Goal: Task Accomplishment & Management: Manage account settings

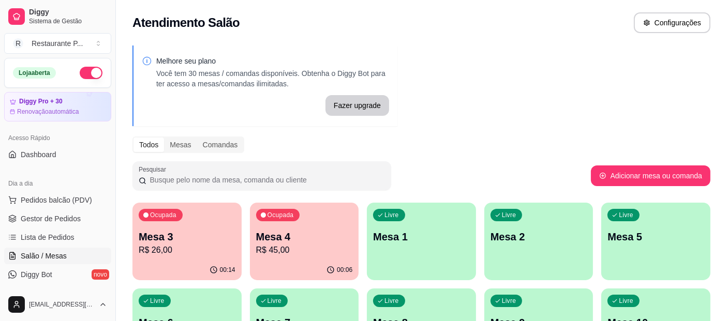
scroll to position [48, 0]
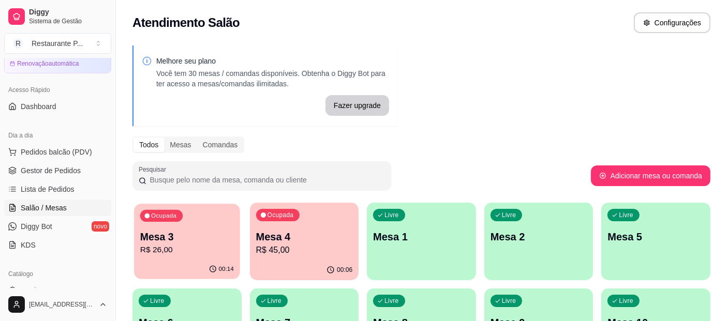
click at [172, 234] on p "Mesa 3" at bounding box center [187, 237] width 94 height 14
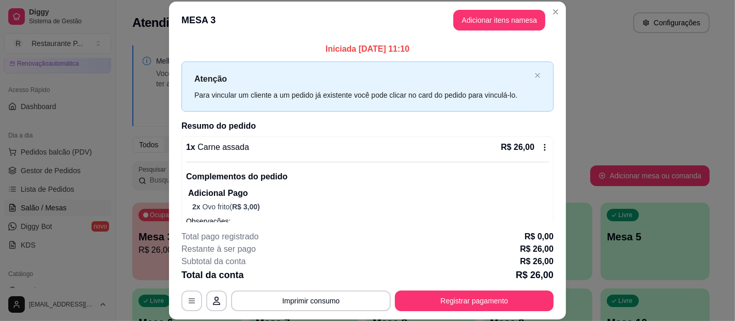
click at [503, 278] on div "Total da conta R$ 26,00" at bounding box center [368, 275] width 372 height 14
click at [470, 290] on div "**********" at bounding box center [368, 271] width 372 height 81
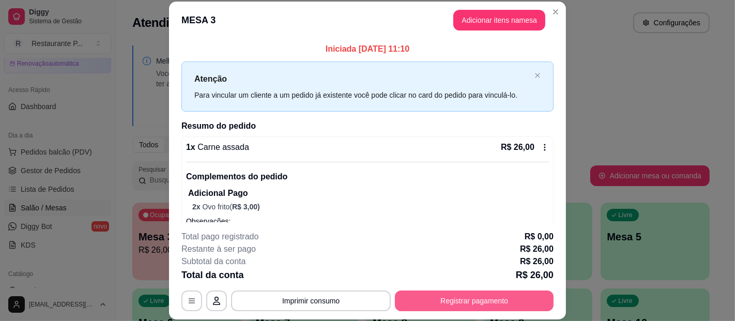
click at [471, 295] on button "Registrar pagamento" at bounding box center [474, 301] width 159 height 21
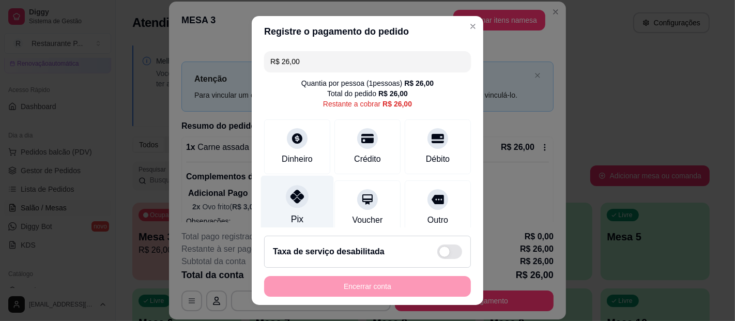
click at [286, 207] on div at bounding box center [297, 196] width 23 height 23
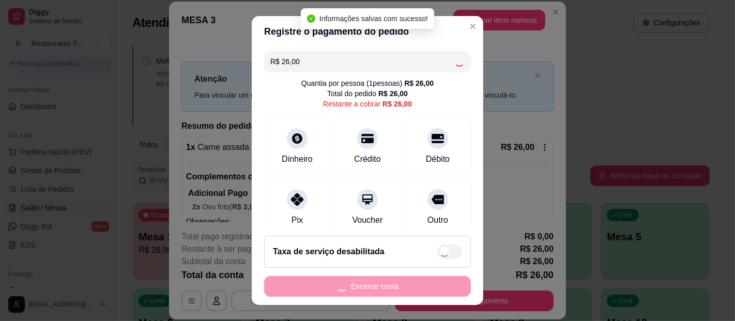
type input "R$ 0,00"
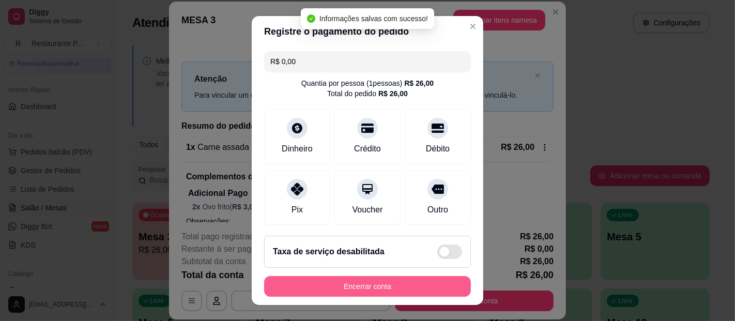
click at [400, 289] on button "Encerrar conta" at bounding box center [367, 286] width 207 height 21
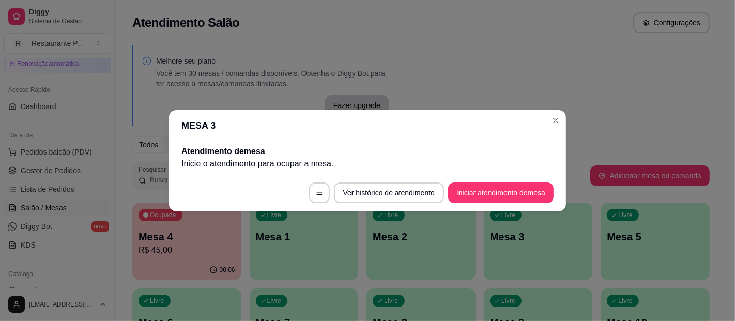
click at [551, 113] on header "MESA 3" at bounding box center [367, 125] width 397 height 31
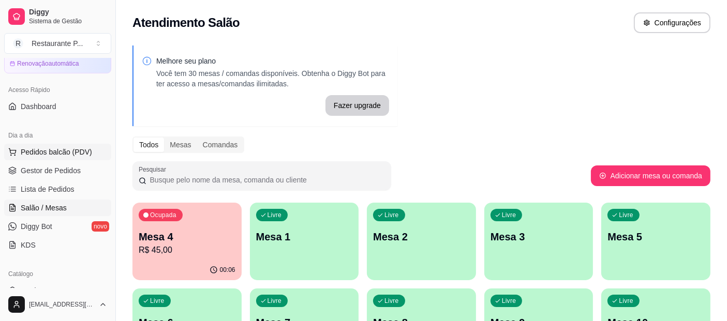
click at [58, 158] on button "Pedidos balcão (PDV)" at bounding box center [57, 152] width 107 height 17
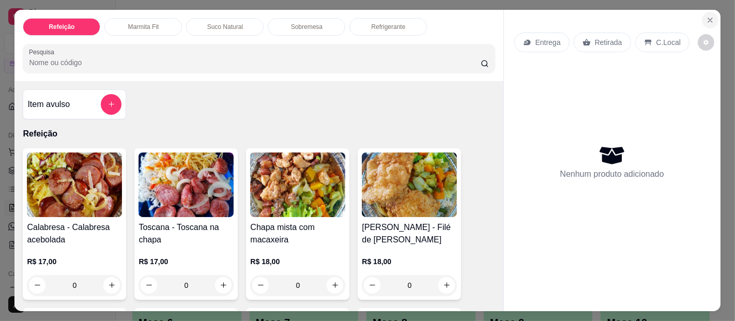
click at [707, 12] on button "Close" at bounding box center [710, 20] width 17 height 17
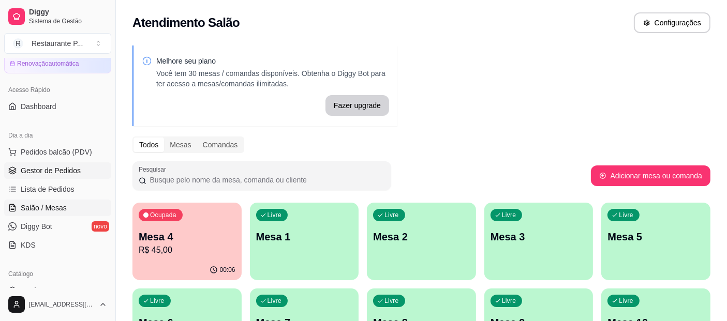
click at [61, 165] on span "Gestor de Pedidos" at bounding box center [51, 170] width 60 height 10
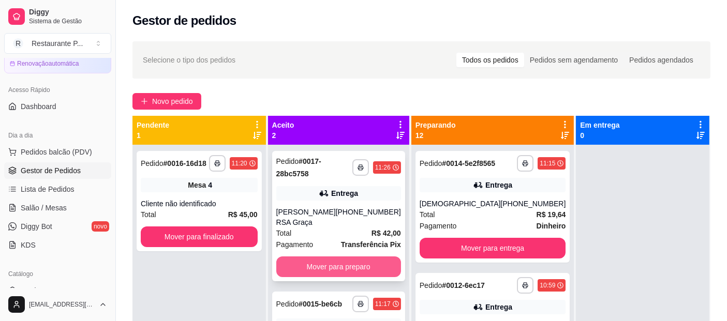
click at [349, 256] on button "Mover para preparo" at bounding box center [338, 266] width 125 height 21
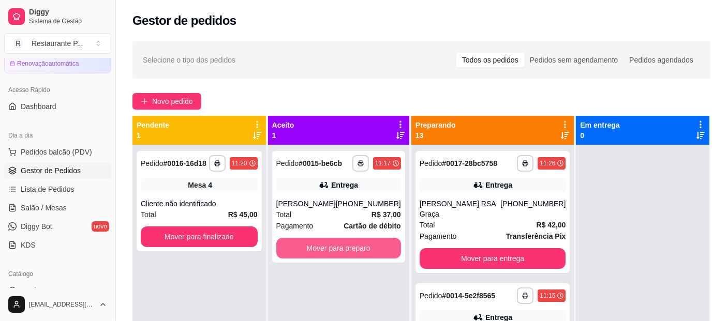
click at [349, 247] on button "Mover para preparo" at bounding box center [338, 248] width 125 height 21
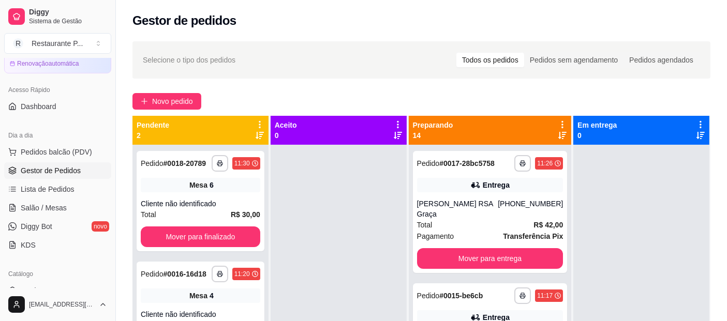
click at [558, 138] on icon at bounding box center [562, 135] width 8 height 8
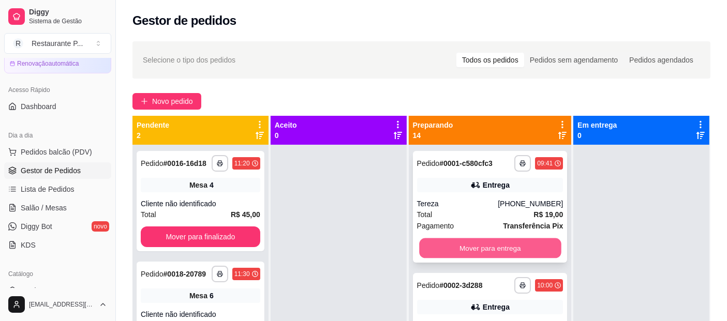
click at [501, 256] on button "Mover para entrega" at bounding box center [490, 248] width 142 height 20
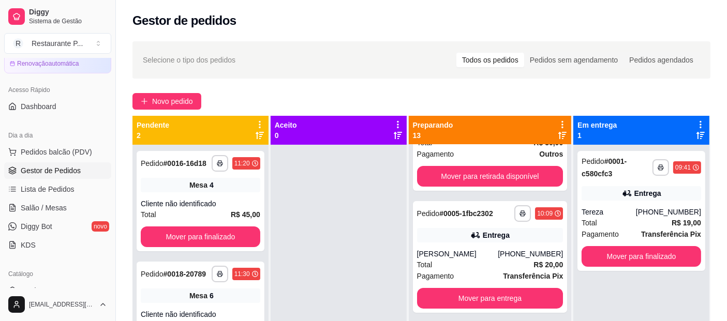
scroll to position [324, 0]
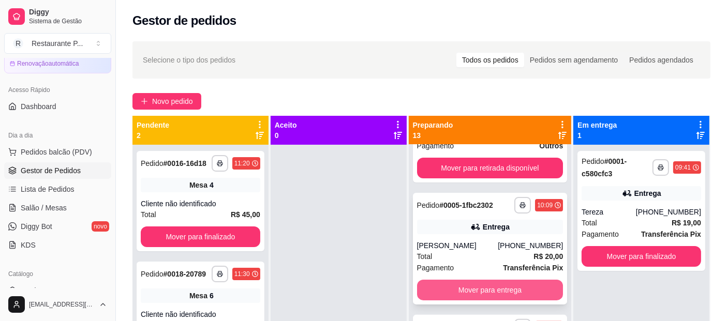
click at [528, 300] on button "Mover para entrega" at bounding box center [490, 290] width 146 height 21
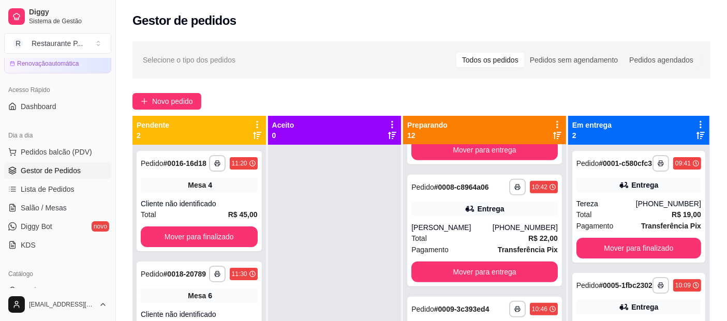
scroll to position [592, 0]
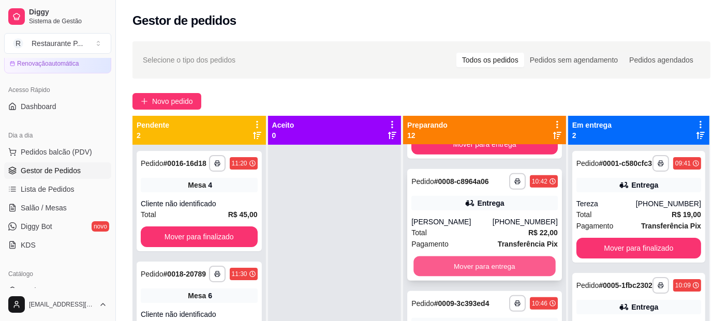
click at [526, 277] on button "Mover para entrega" at bounding box center [484, 266] width 142 height 20
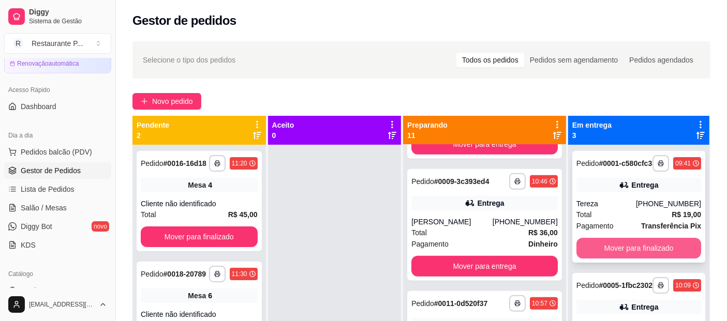
click at [619, 247] on button "Mover para finalizado" at bounding box center [638, 248] width 125 height 21
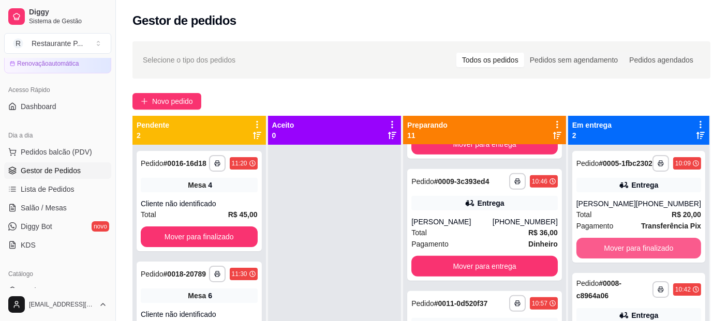
click at [619, 247] on button "Mover para finalizado" at bounding box center [638, 248] width 125 height 21
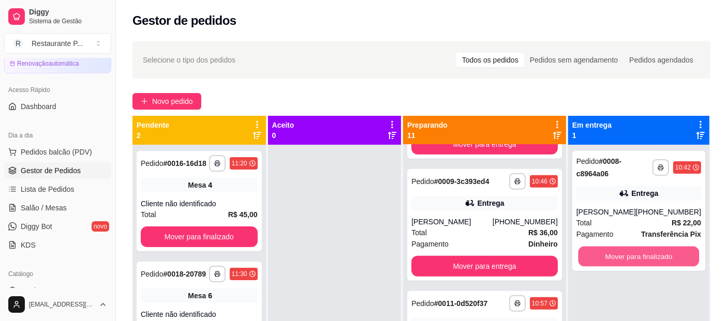
click at [619, 247] on button "Mover para finalizado" at bounding box center [638, 257] width 121 height 20
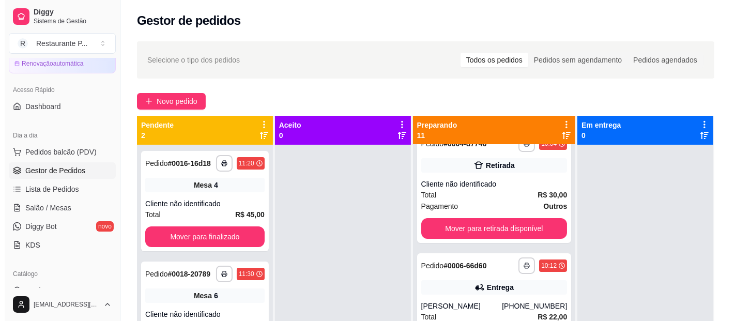
scroll to position [218, 0]
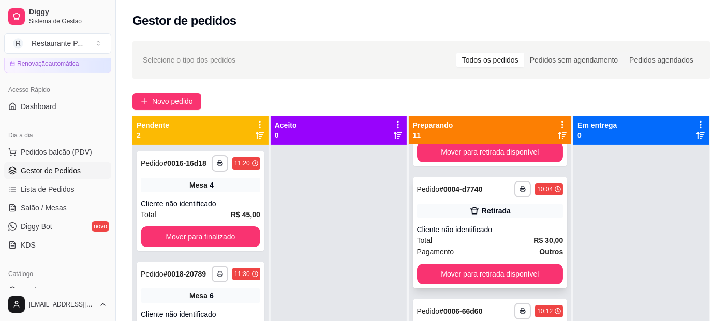
click at [466, 237] on div "**********" at bounding box center [490, 233] width 155 height 112
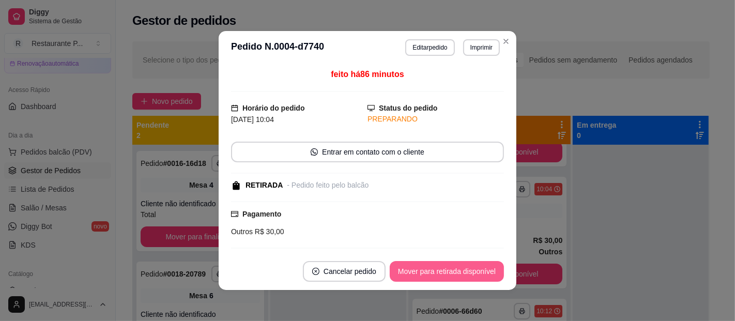
click at [425, 268] on button "Mover para retirada disponível" at bounding box center [447, 271] width 114 height 21
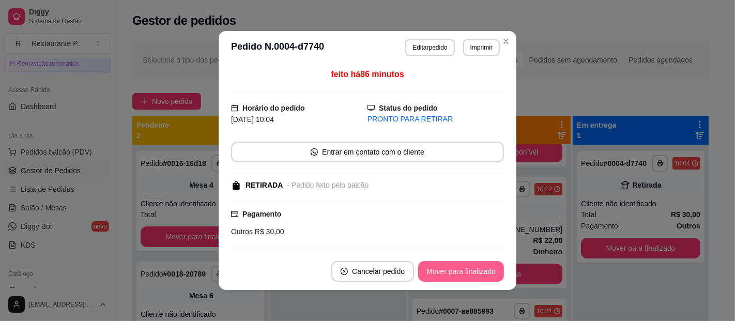
click at [425, 268] on button "Mover para finalizado" at bounding box center [461, 271] width 86 height 21
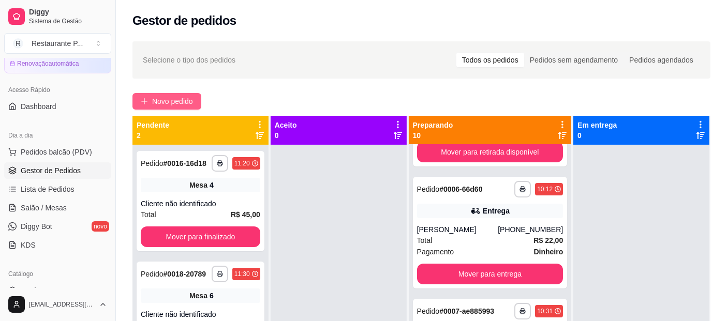
click at [166, 101] on span "Novo pedido" at bounding box center [172, 101] width 41 height 11
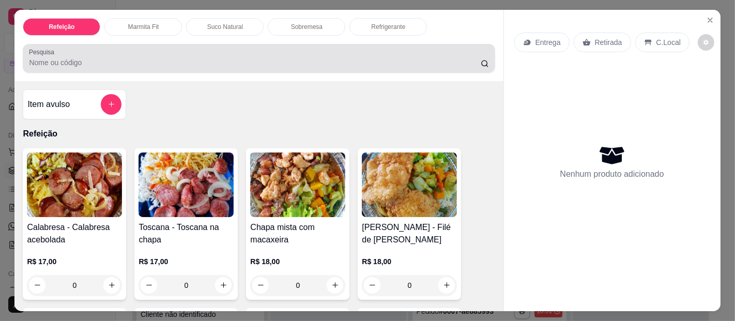
click at [179, 63] on div at bounding box center [259, 58] width 460 height 21
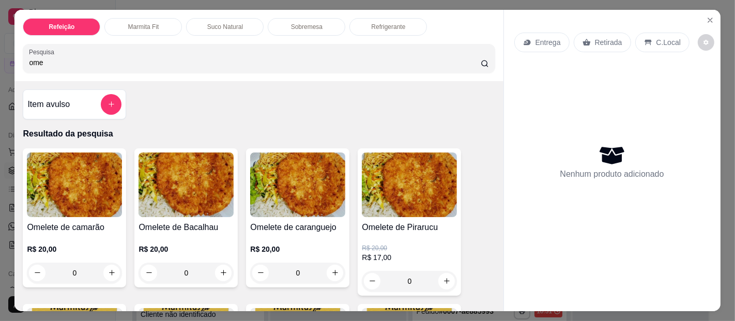
type input "ome"
click at [203, 164] on img at bounding box center [186, 185] width 95 height 65
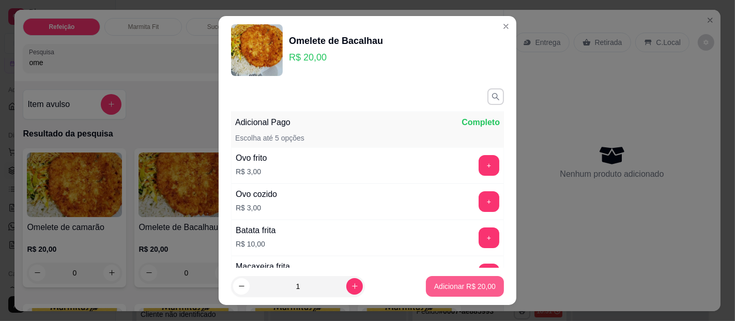
click at [445, 284] on p "Adicionar R$ 20,00" at bounding box center [465, 286] width 62 height 10
type input "1"
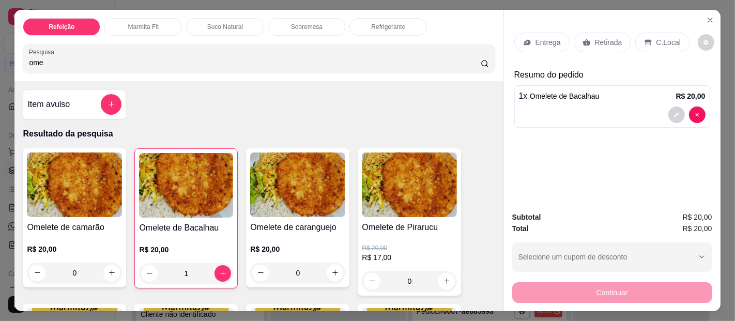
click at [310, 188] on img at bounding box center [297, 185] width 95 height 65
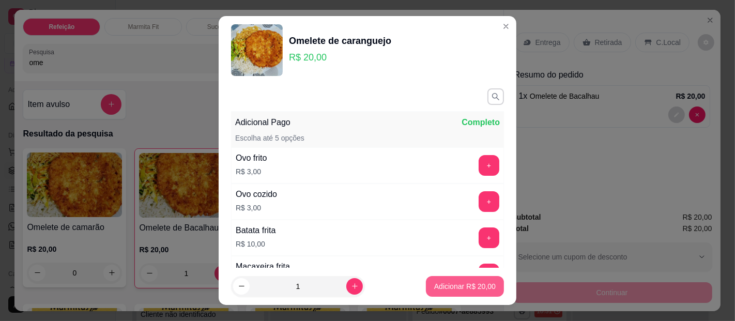
click at [438, 283] on p "Adicionar R$ 20,00" at bounding box center [465, 286] width 62 height 10
type input "1"
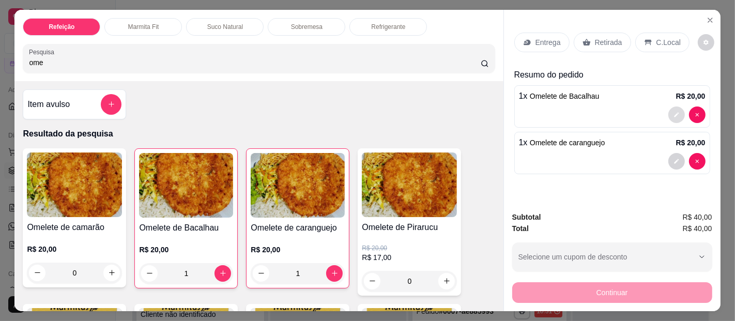
click at [672, 107] on button "decrease-product-quantity" at bounding box center [677, 115] width 17 height 17
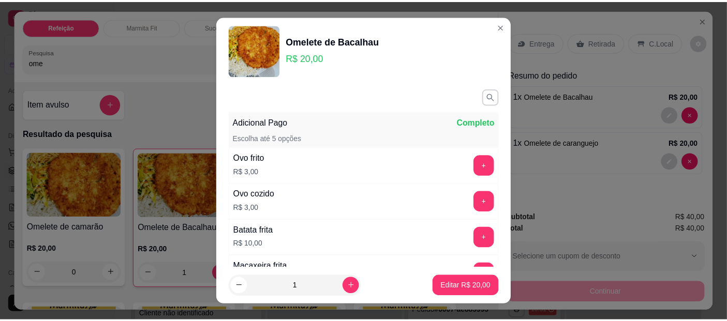
scroll to position [89, 0]
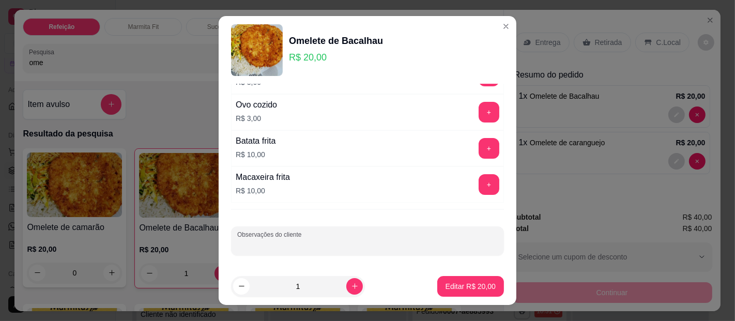
click at [294, 240] on input "Observações do cliente" at bounding box center [367, 245] width 261 height 10
type input "com arroz. 5 feijão preto 4 farofas"
click at [474, 288] on p "Editar R$ 20,00" at bounding box center [471, 286] width 50 height 10
type input "0"
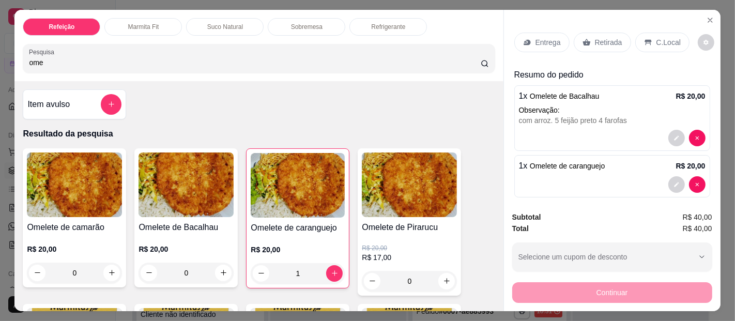
click at [538, 38] on p "Entrega" at bounding box center [548, 42] width 25 height 10
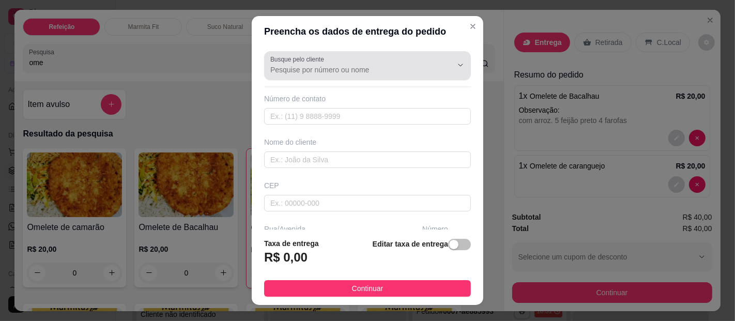
click at [286, 54] on div "Busque pelo cliente" at bounding box center [367, 65] width 207 height 29
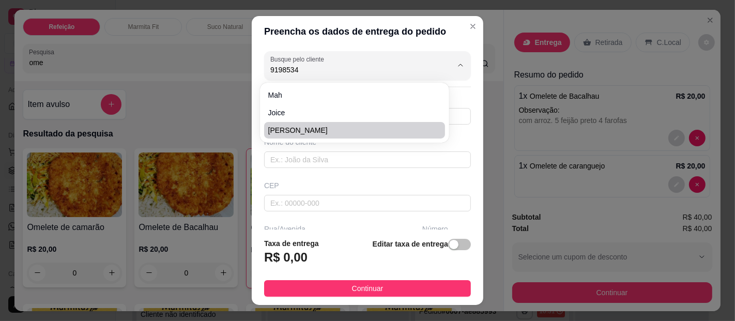
click at [300, 130] on span "[PERSON_NAME]" at bounding box center [349, 130] width 162 height 10
type input "[PERSON_NAME]"
type input "91985342172"
type input "[PERSON_NAME]"
type input "São domingos entre 16 e beira mar"
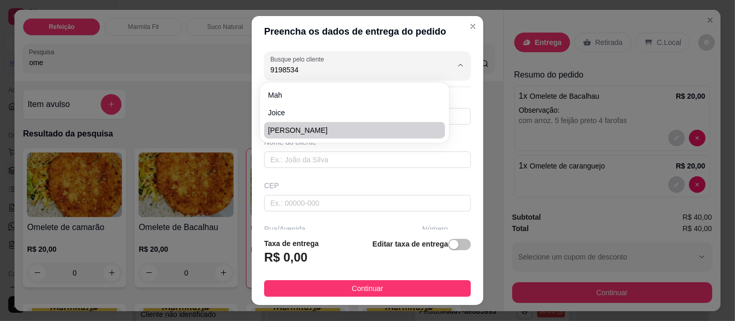
type input "233"
type input "[GEOGRAPHIC_DATA]"
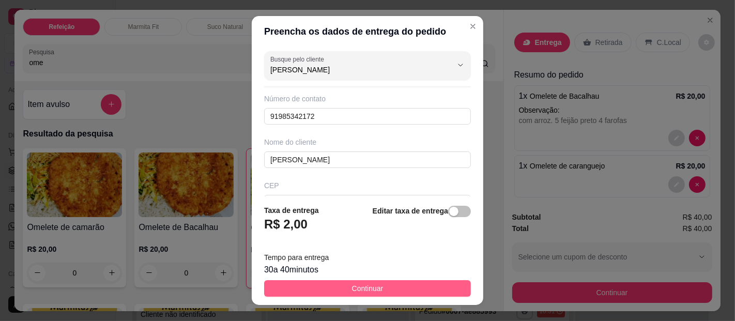
click at [355, 285] on span "Continuar" at bounding box center [368, 288] width 32 height 11
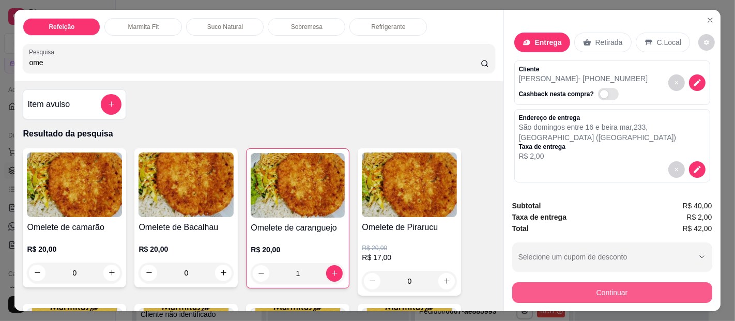
click at [630, 289] on button "Continuar" at bounding box center [612, 292] width 200 height 21
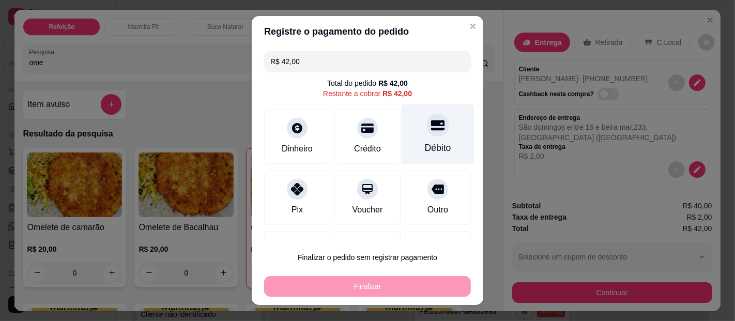
click at [431, 132] on icon at bounding box center [437, 124] width 13 height 13
type input "R$ 0,00"
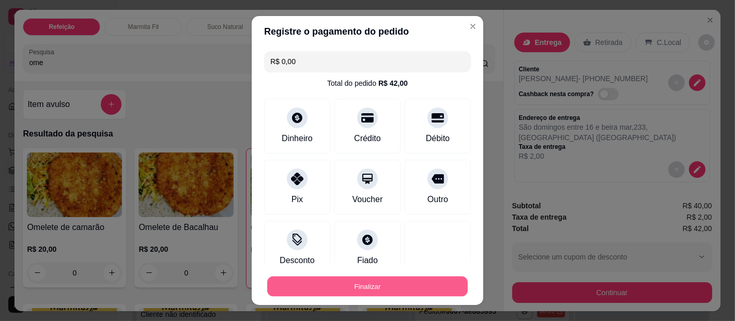
click at [404, 285] on button "Finalizar" at bounding box center [367, 287] width 201 height 20
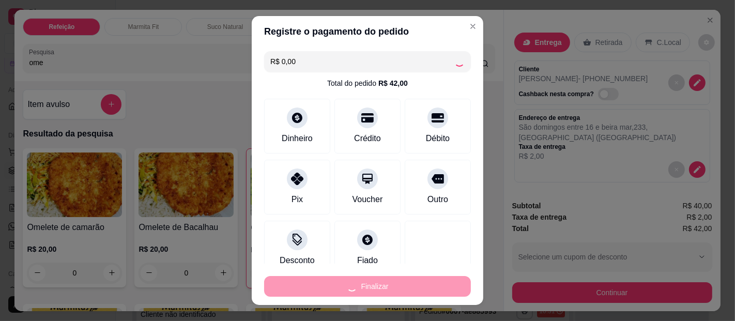
type input "0"
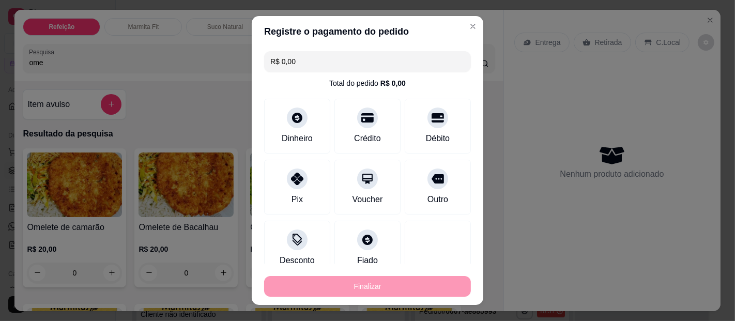
type input "-R$ 42,00"
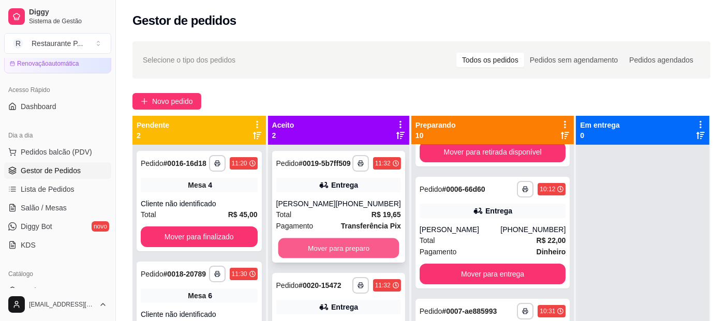
click at [367, 238] on button "Mover para preparo" at bounding box center [338, 248] width 121 height 20
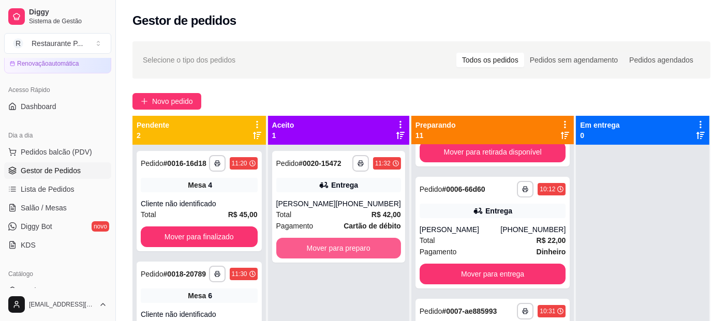
click at [367, 238] on button "Mover para preparo" at bounding box center [338, 248] width 125 height 21
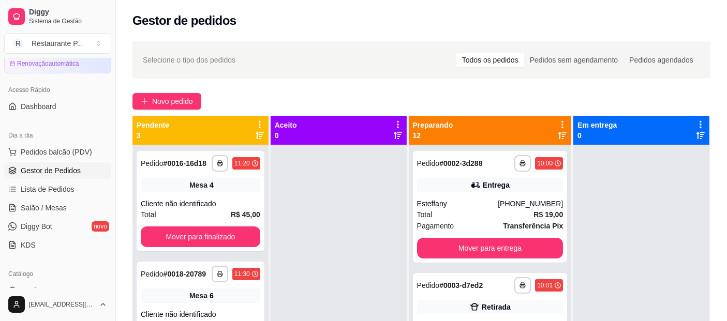
click at [558, 135] on icon at bounding box center [562, 135] width 8 height 8
click at [473, 198] on div "**********" at bounding box center [490, 207] width 155 height 112
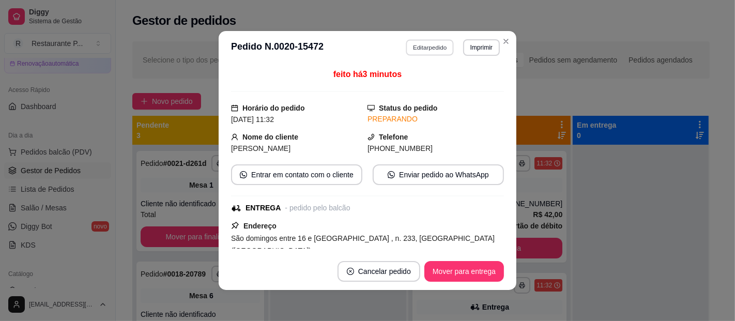
click at [435, 46] on button "Editar pedido" at bounding box center [430, 47] width 48 height 16
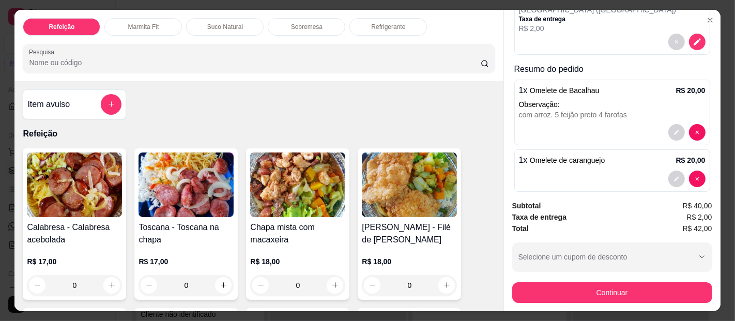
scroll to position [140, 0]
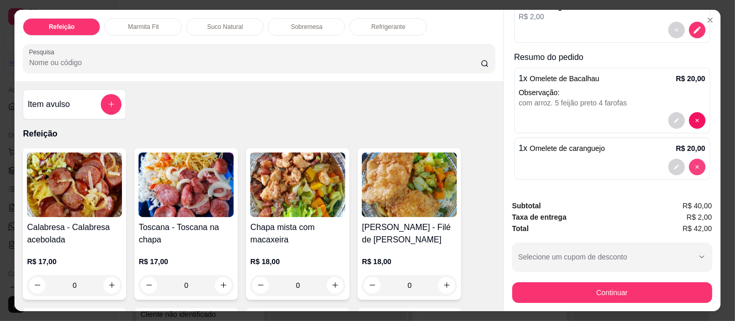
type input "0"
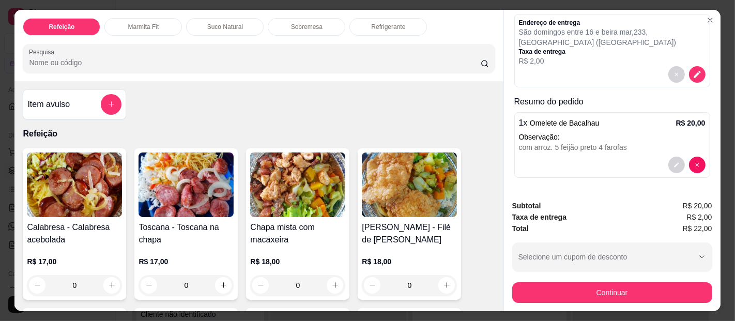
scroll to position [94, 0]
click at [669, 158] on button "decrease-product-quantity" at bounding box center [677, 166] width 17 height 17
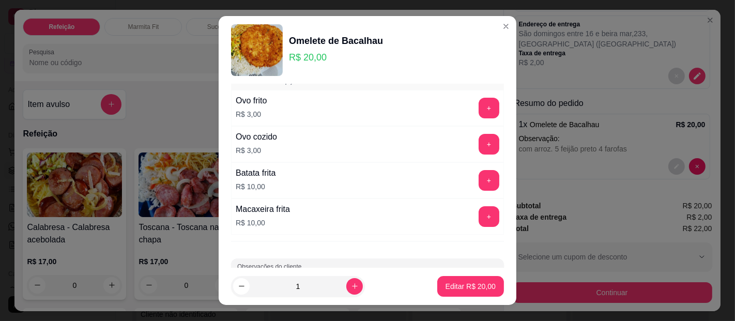
scroll to position [89, 0]
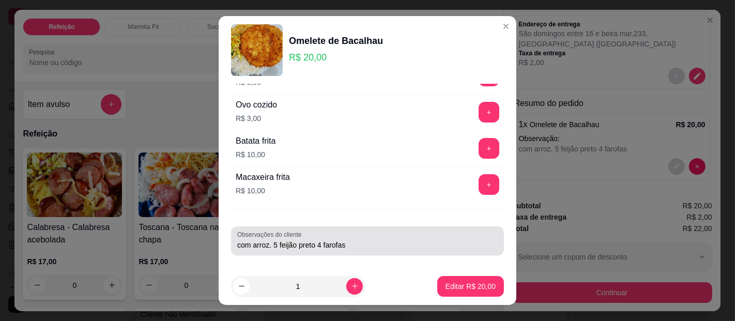
click at [271, 244] on input "com arroz. 5 feijão preto 4 farofas" at bounding box center [367, 245] width 261 height 10
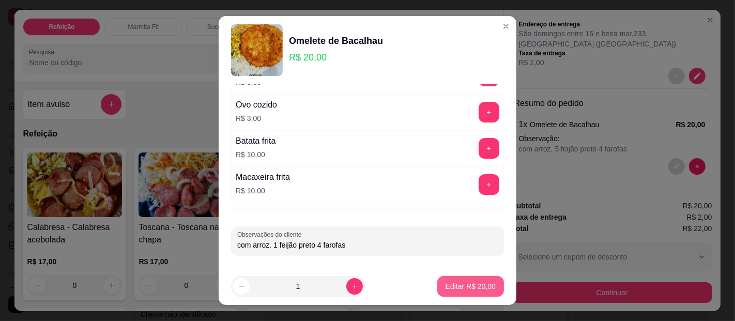
type input "com arroz. 1 feijão preto 4 farofas"
click at [467, 285] on p "Editar R$ 20,00" at bounding box center [471, 286] width 50 height 10
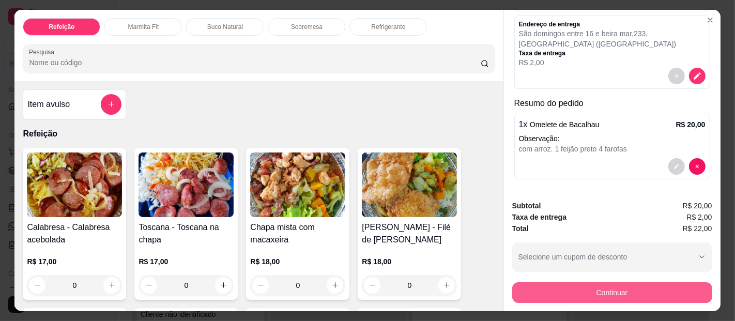
click at [618, 288] on button "Continuar" at bounding box center [612, 292] width 200 height 21
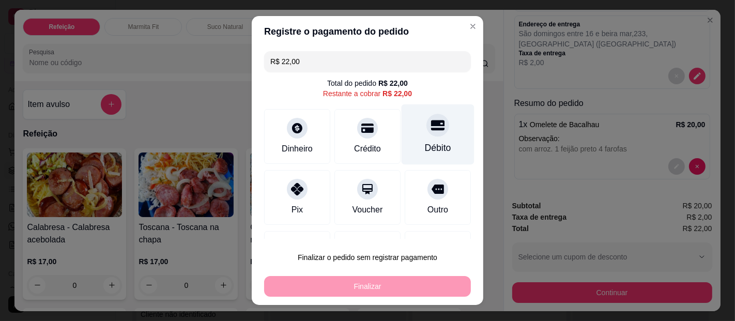
click at [431, 125] on icon at bounding box center [437, 125] width 13 height 10
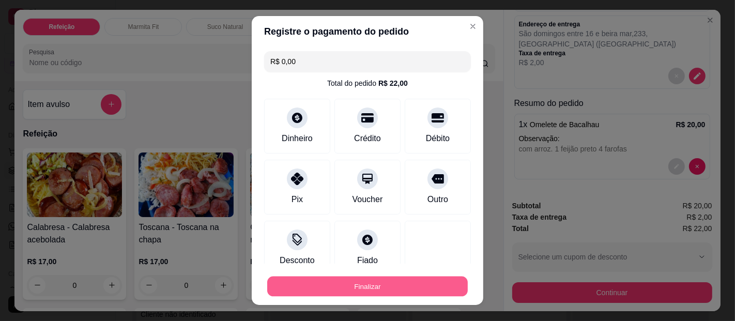
click at [384, 281] on button "Finalizar" at bounding box center [367, 287] width 201 height 20
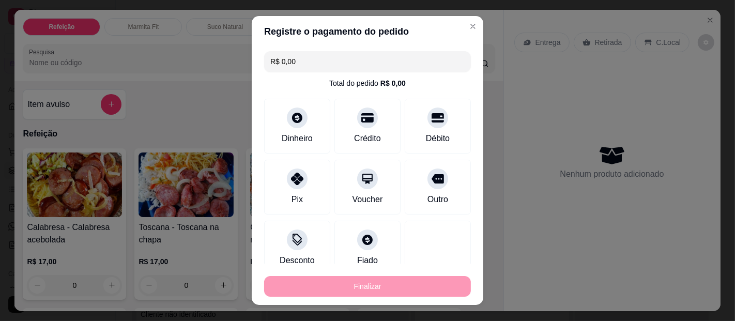
type input "-R$ 22,00"
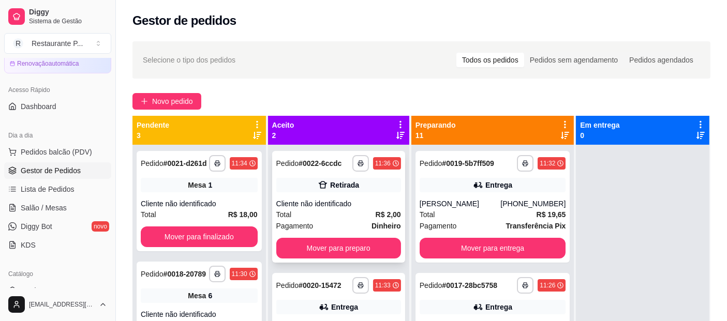
click at [351, 207] on div "Cliente não identificado" at bounding box center [338, 204] width 125 height 10
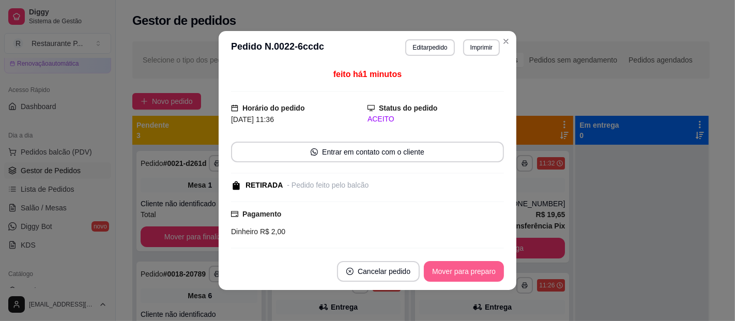
click at [432, 265] on button "Mover para preparo" at bounding box center [464, 271] width 80 height 21
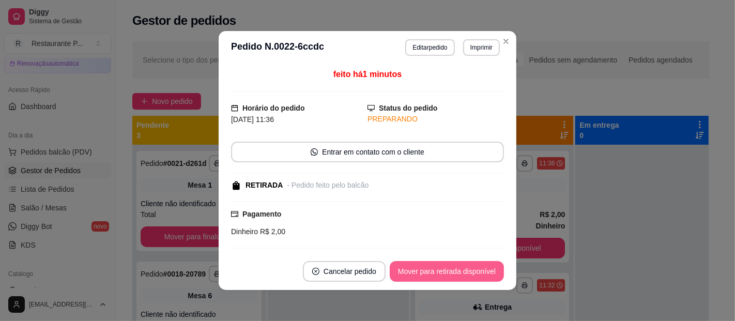
click at [440, 265] on button "Mover para retirada disponível" at bounding box center [447, 271] width 114 height 21
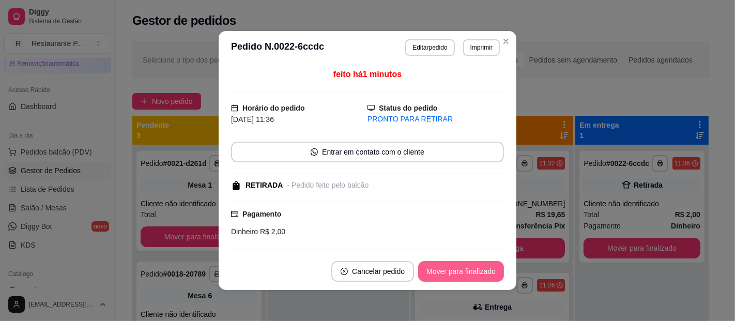
click at [440, 265] on button "Mover para finalizado" at bounding box center [461, 271] width 86 height 21
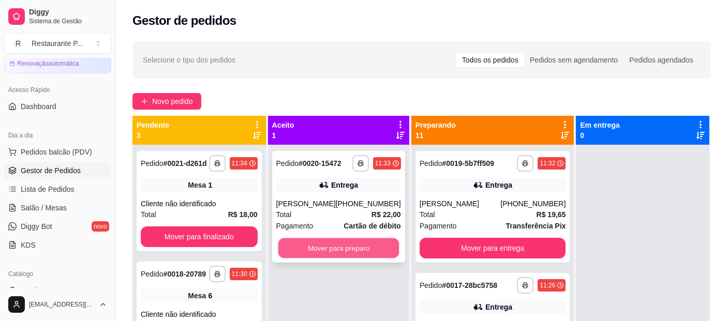
click at [358, 238] on button "Mover para preparo" at bounding box center [338, 248] width 121 height 20
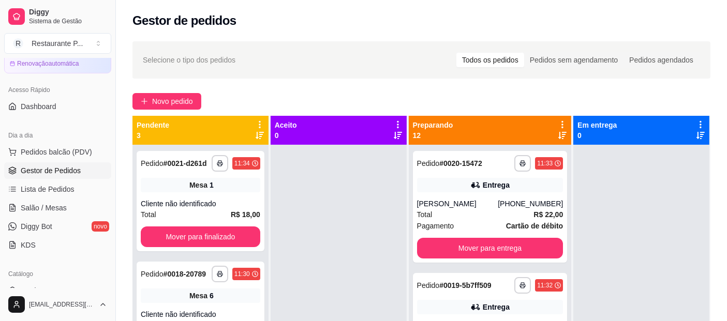
click at [558, 134] on icon at bounding box center [562, 135] width 8 height 7
click at [470, 283] on strong "# 0003-d7ed2" at bounding box center [460, 285] width 43 height 8
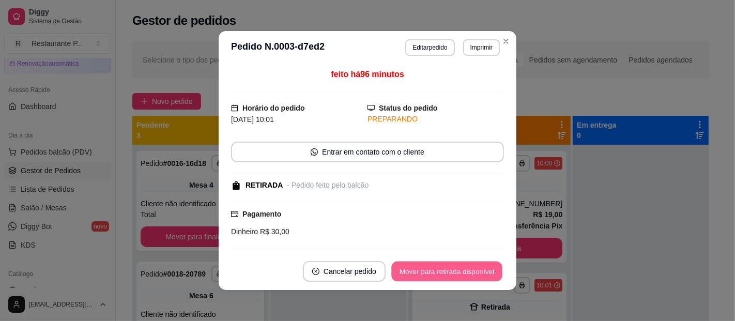
click at [453, 269] on button "Mover para retirada disponível" at bounding box center [446, 272] width 111 height 20
click at [453, 269] on button "Mover para retirada disponível" at bounding box center [447, 271] width 114 height 21
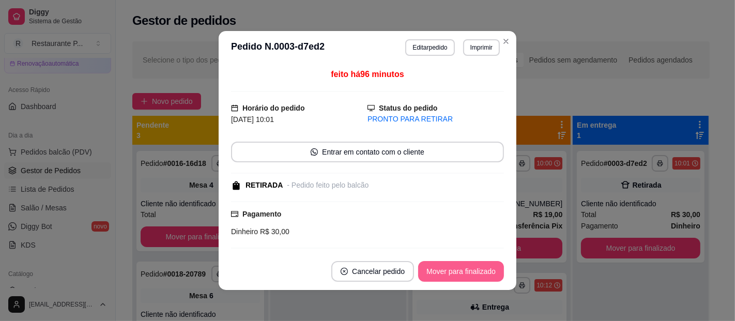
click at [453, 269] on button "Mover para finalizado" at bounding box center [461, 271] width 86 height 21
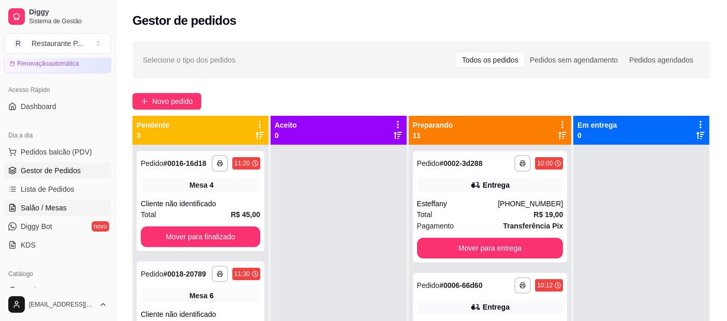
click at [20, 200] on link "Salão / Mesas" at bounding box center [57, 208] width 107 height 17
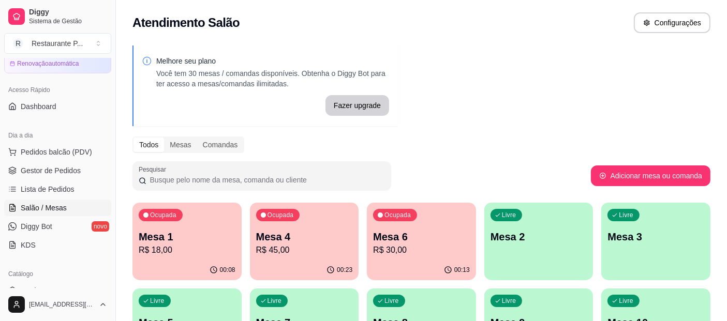
click at [311, 242] on p "Mesa 4" at bounding box center [304, 237] width 97 height 14
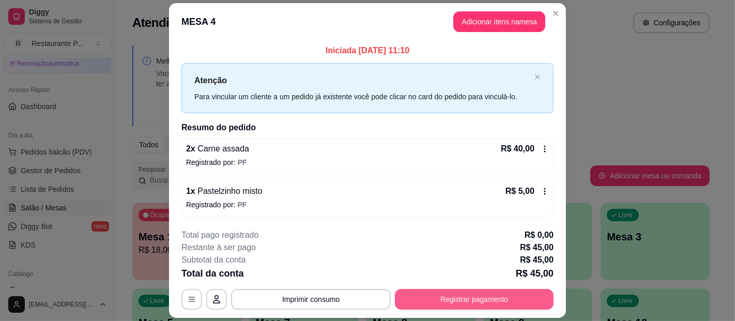
click at [463, 296] on button "Registrar pagamento" at bounding box center [474, 299] width 159 height 21
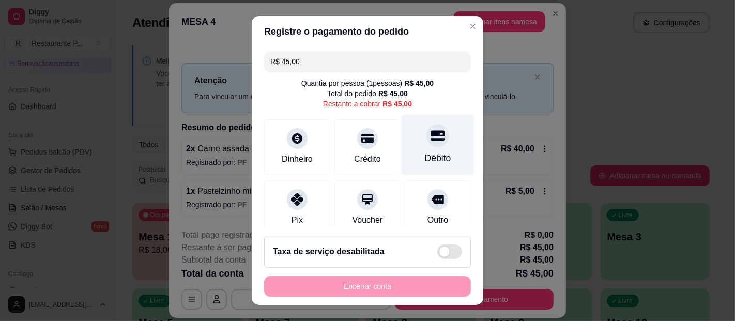
click at [427, 144] on div at bounding box center [438, 135] width 23 height 23
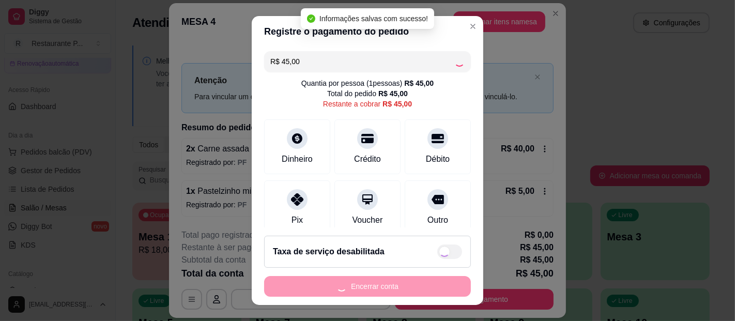
type input "R$ 0,00"
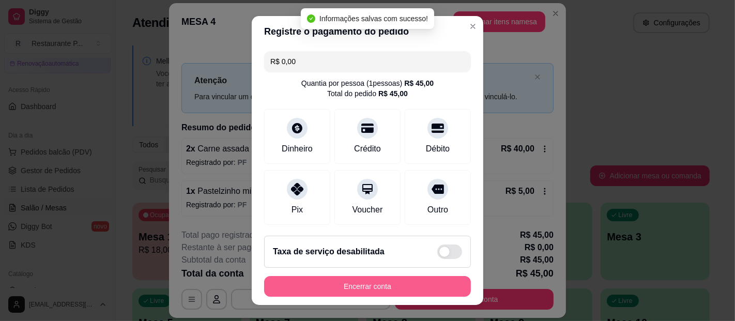
click at [367, 283] on button "Encerrar conta" at bounding box center [367, 286] width 207 height 21
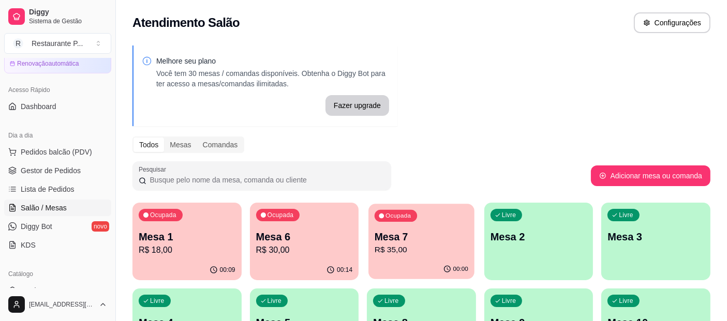
click at [419, 233] on p "Mesa 7" at bounding box center [421, 237] width 94 height 14
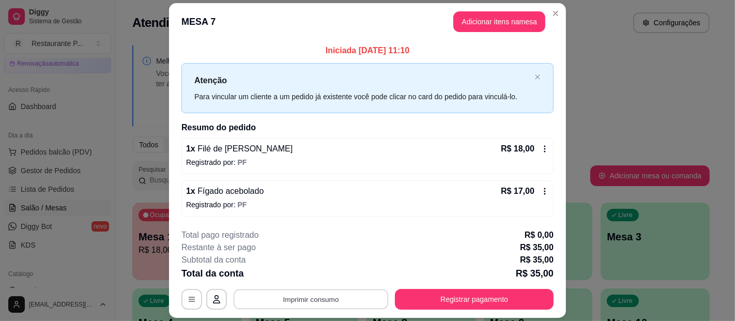
click at [340, 294] on button "Imprimir consumo" at bounding box center [311, 300] width 155 height 20
click at [327, 276] on button "Impressora" at bounding box center [310, 275] width 75 height 17
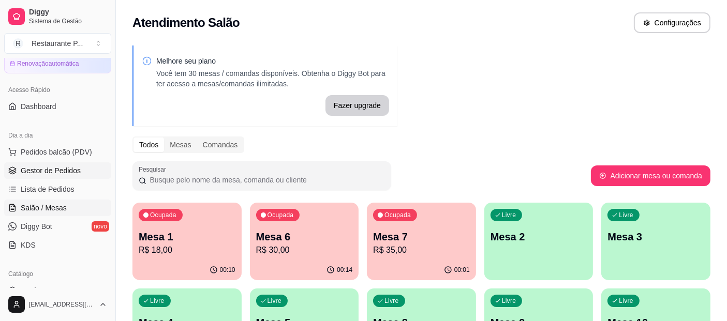
click at [53, 169] on span "Gestor de Pedidos" at bounding box center [51, 170] width 60 height 10
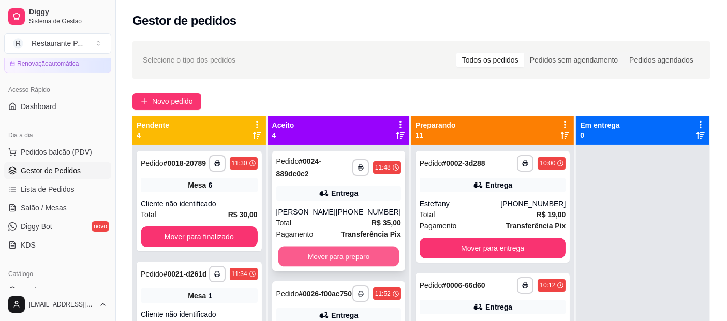
click at [332, 250] on button "Mover para preparo" at bounding box center [338, 257] width 121 height 20
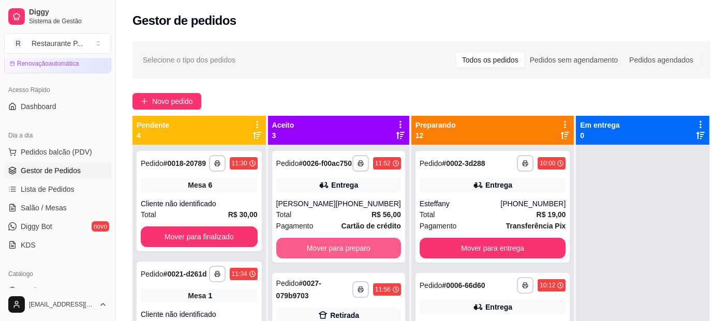
click at [332, 250] on button "Mover para preparo" at bounding box center [338, 248] width 125 height 21
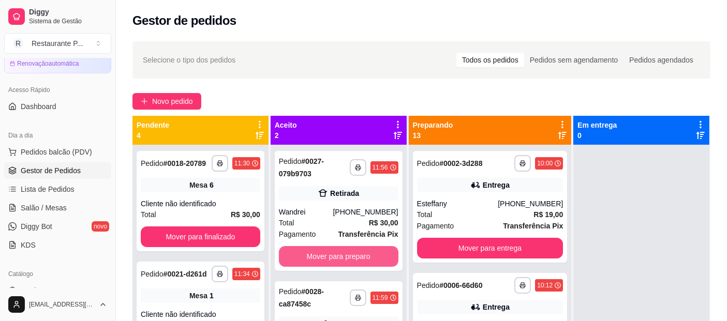
click at [332, 250] on button "Mover para preparo" at bounding box center [338, 256] width 119 height 21
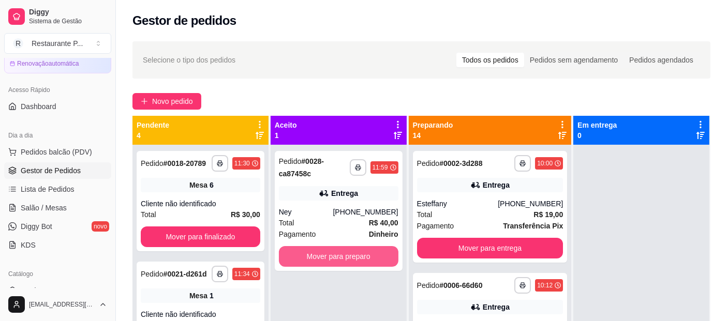
click at [332, 250] on button "Mover para preparo" at bounding box center [338, 256] width 119 height 21
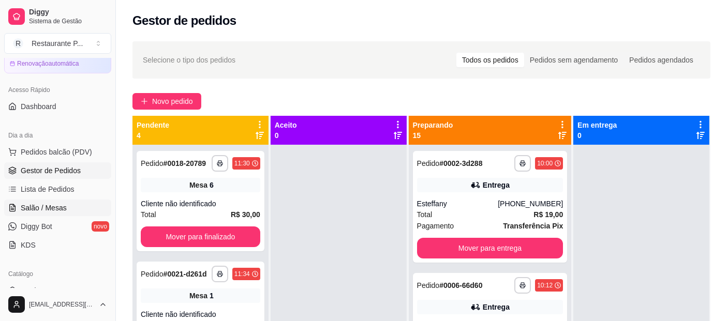
click at [47, 200] on link "Salão / Mesas" at bounding box center [57, 208] width 107 height 17
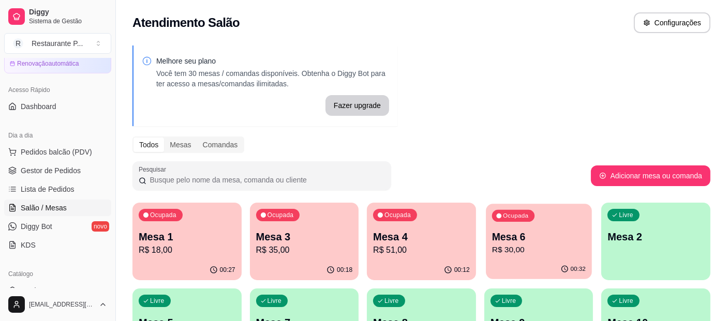
click at [530, 233] on p "Mesa 6" at bounding box center [539, 237] width 94 height 14
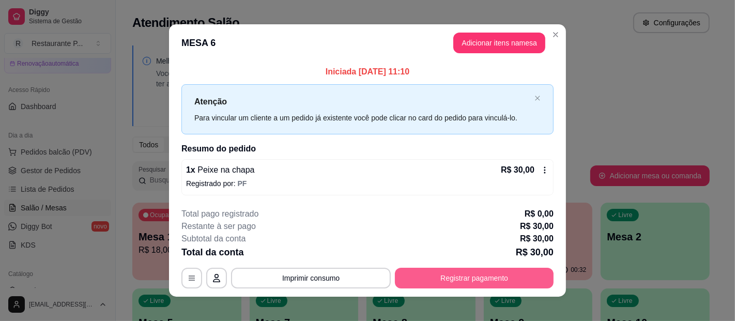
click at [432, 269] on button "Registrar pagamento" at bounding box center [474, 278] width 159 height 21
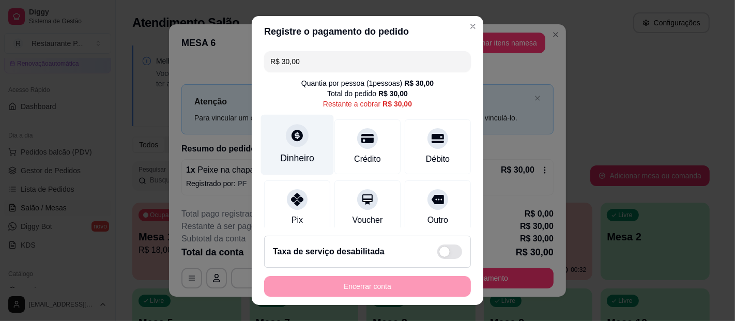
click at [285, 155] on div "Dinheiro" at bounding box center [297, 158] width 34 height 13
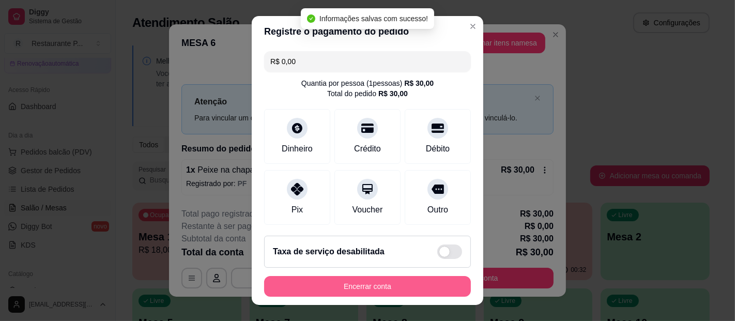
type input "R$ 0,00"
click at [368, 291] on button "Encerrar conta" at bounding box center [367, 286] width 207 height 21
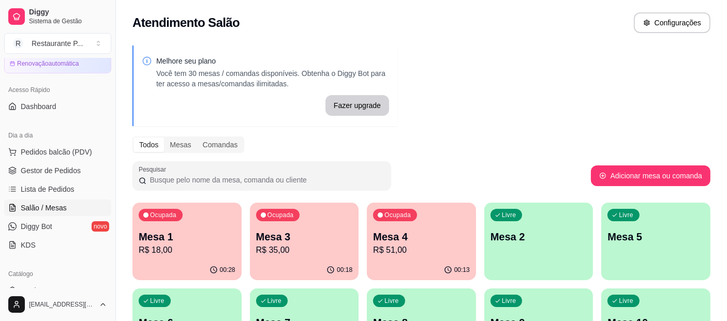
click at [191, 248] on p "R$ 18,00" at bounding box center [187, 250] width 97 height 12
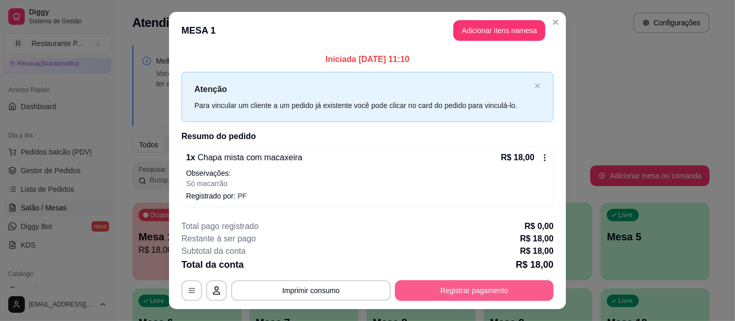
click at [452, 285] on button "Registrar pagamento" at bounding box center [474, 290] width 159 height 21
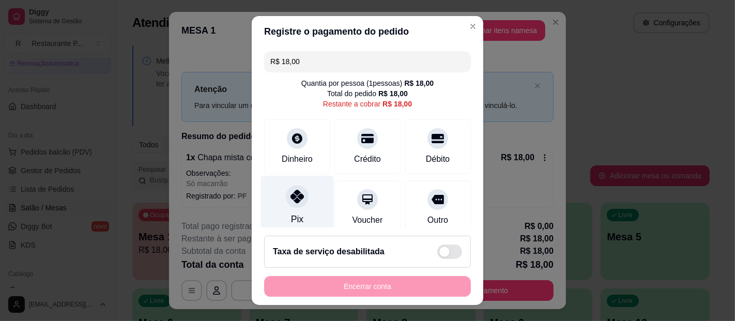
click at [291, 214] on div "Pix" at bounding box center [297, 219] width 12 height 13
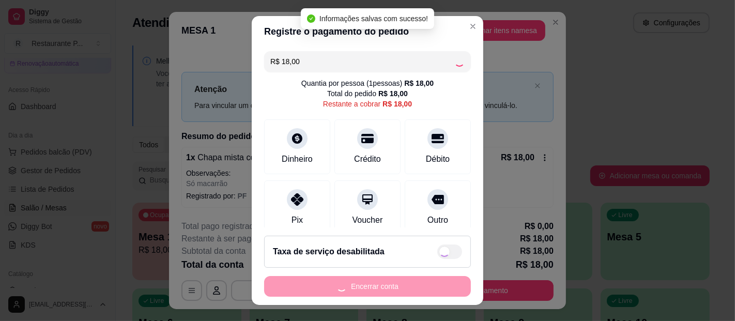
type input "R$ 0,00"
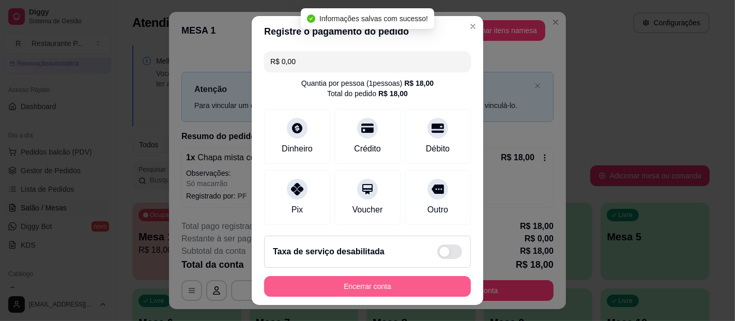
click at [387, 284] on button "Encerrar conta" at bounding box center [367, 286] width 207 height 21
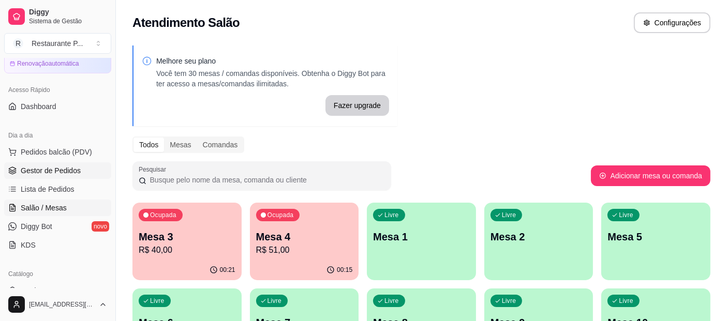
click at [52, 164] on link "Gestor de Pedidos" at bounding box center [57, 170] width 107 height 17
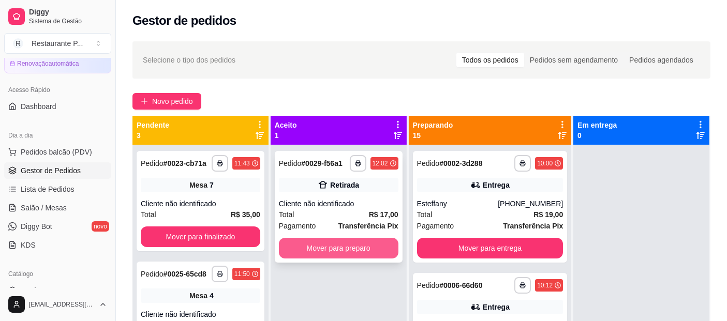
click at [366, 245] on button "Mover para preparo" at bounding box center [338, 248] width 119 height 21
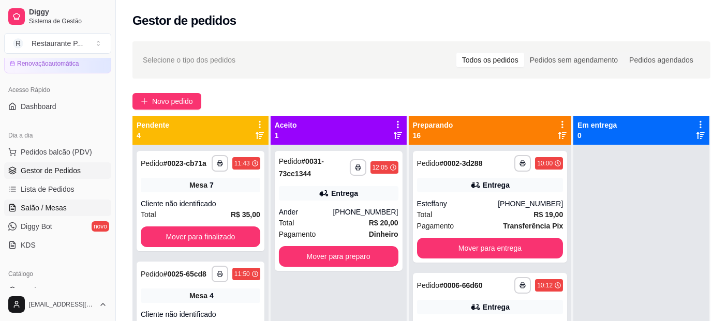
click at [44, 208] on span "Salão / Mesas" at bounding box center [44, 208] width 46 height 10
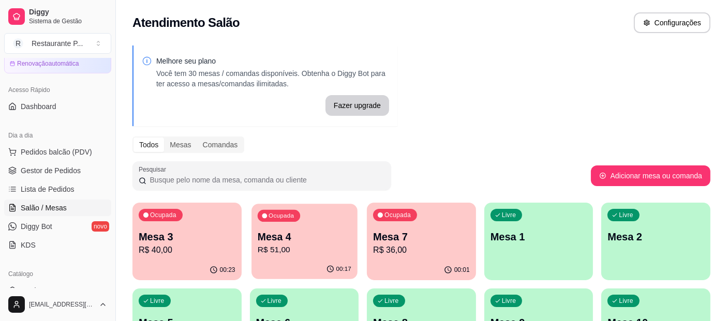
click at [322, 236] on p "Mesa 4" at bounding box center [304, 237] width 94 height 14
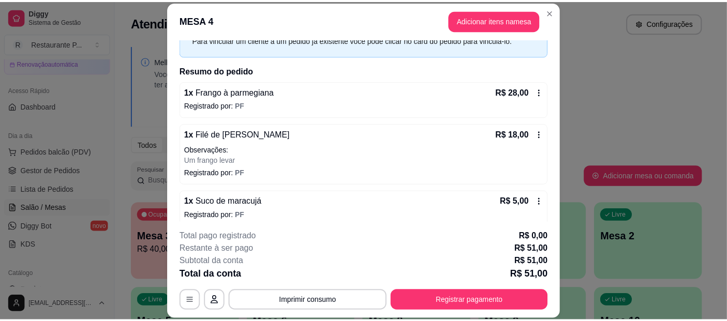
scroll to position [63, 0]
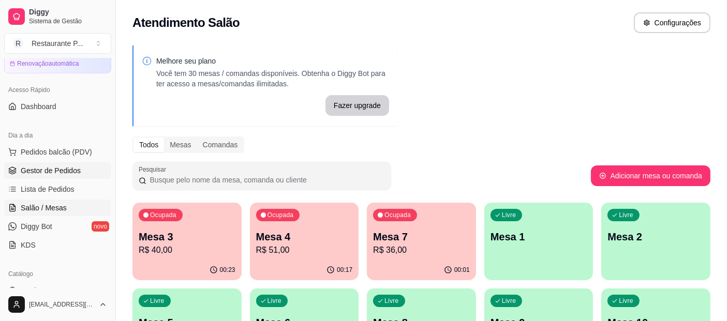
click at [68, 163] on link "Gestor de Pedidos" at bounding box center [57, 170] width 107 height 17
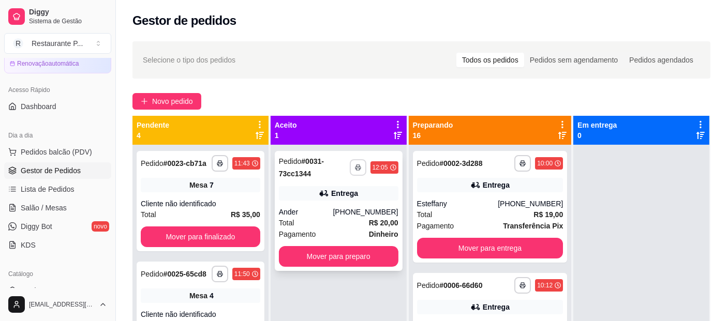
click at [363, 159] on button "button" at bounding box center [358, 167] width 17 height 17
click at [336, 200] on button "Impressora" at bounding box center [340, 199] width 72 height 16
click at [341, 247] on button "Mover para preparo" at bounding box center [338, 256] width 119 height 21
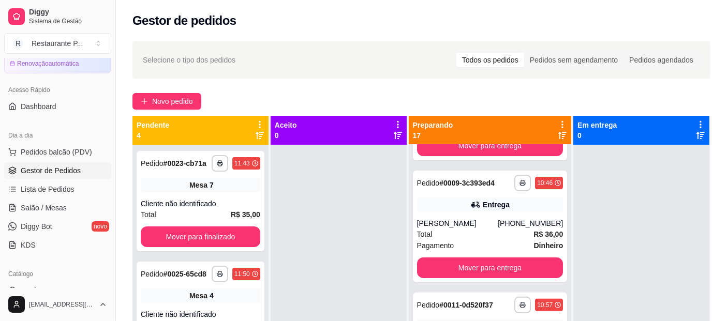
scroll to position [357, 0]
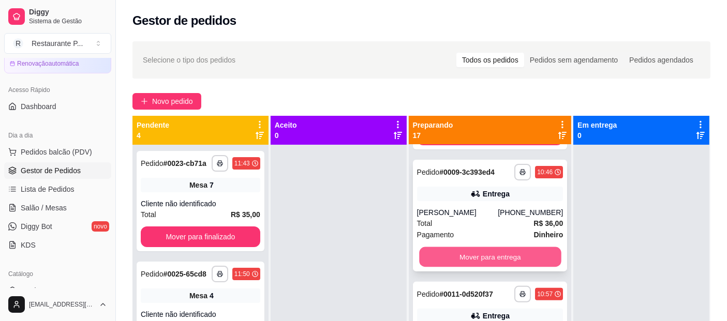
click at [515, 267] on button "Mover para entrega" at bounding box center [490, 257] width 142 height 20
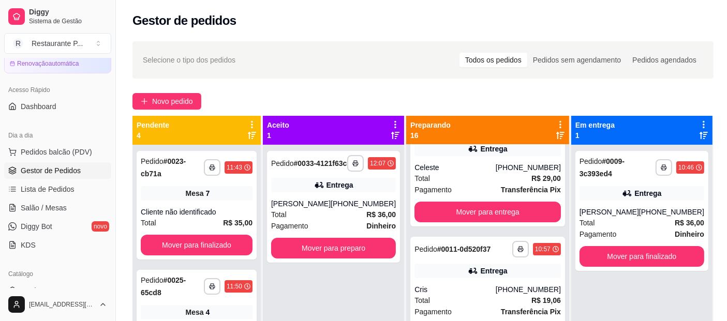
scroll to position [254, 0]
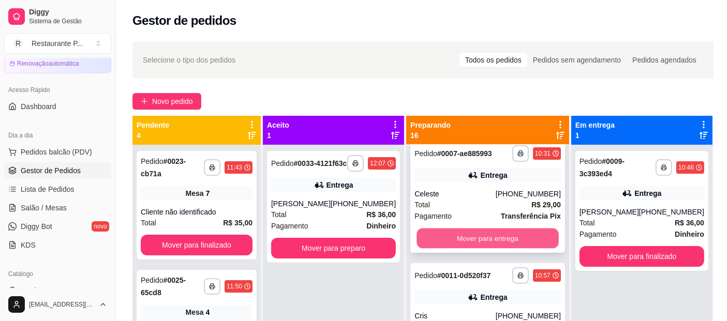
click at [514, 247] on button "Mover para entrega" at bounding box center [487, 239] width 142 height 20
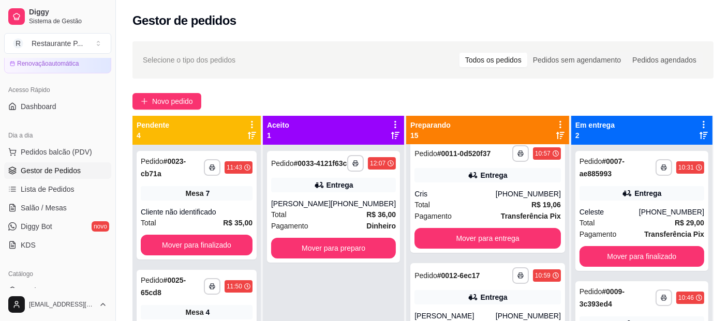
scroll to position [124, 0]
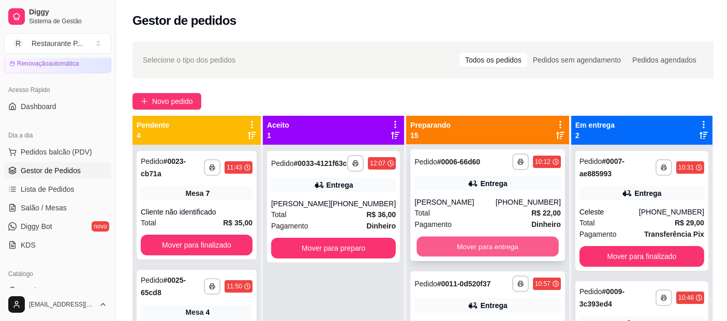
click at [497, 253] on button "Mover para entrega" at bounding box center [487, 247] width 142 height 20
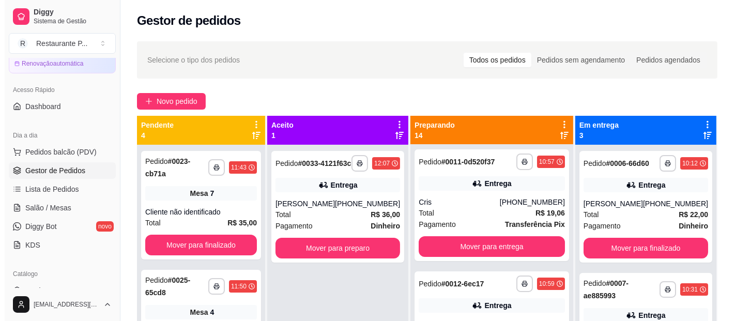
scroll to position [0, 0]
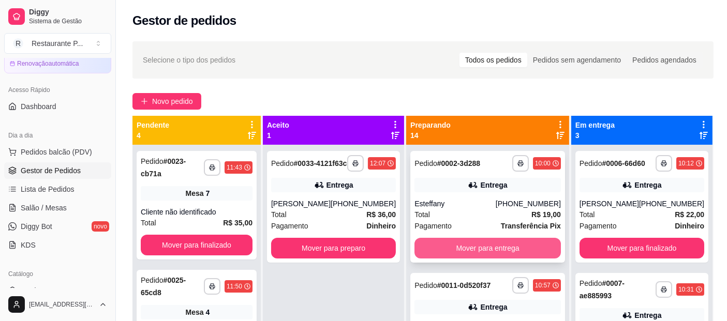
click at [514, 247] on button "Mover para entrega" at bounding box center [487, 248] width 146 height 21
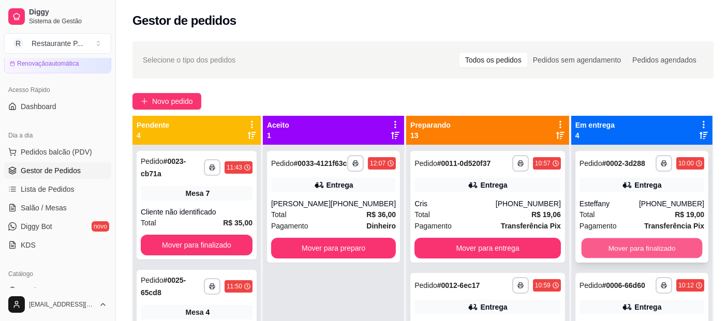
click at [616, 244] on button "Mover para finalizado" at bounding box center [641, 248] width 121 height 20
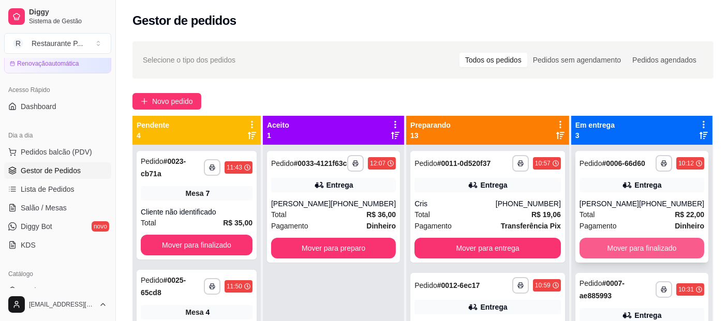
click at [618, 246] on button "Mover para finalizado" at bounding box center [641, 248] width 125 height 21
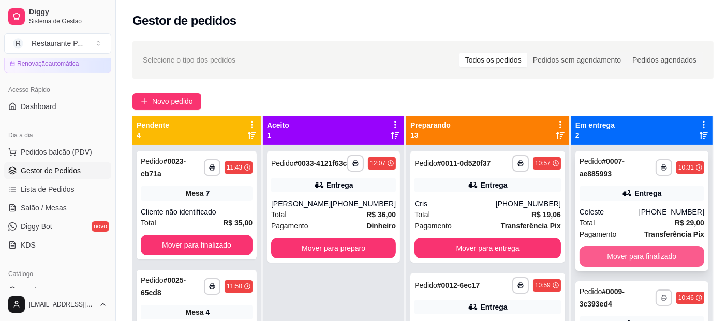
click at [658, 254] on button "Mover para finalizado" at bounding box center [641, 256] width 125 height 21
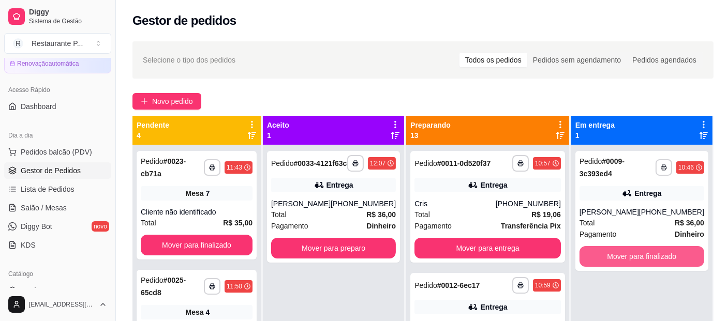
click at [658, 254] on button "Mover para finalizado" at bounding box center [641, 256] width 125 height 21
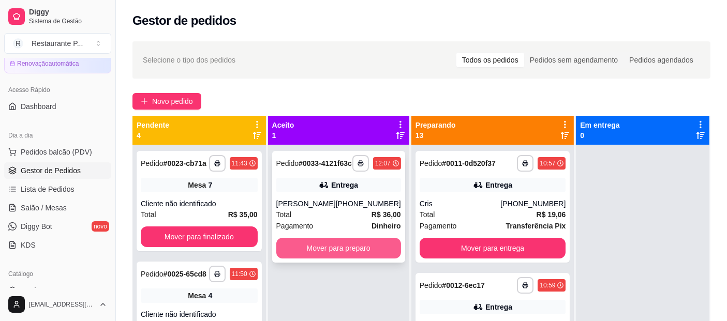
click at [332, 246] on button "Mover para preparo" at bounding box center [338, 248] width 125 height 21
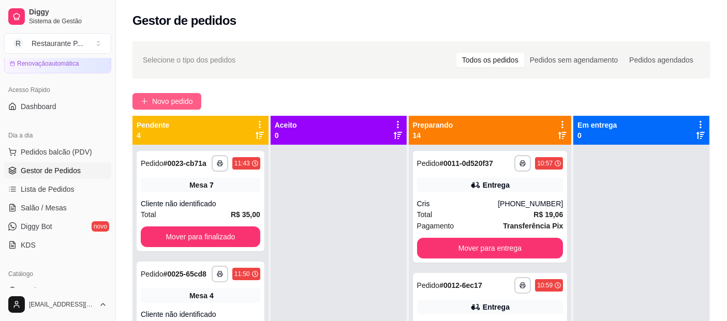
click at [145, 100] on icon "plus" at bounding box center [144, 101] width 7 height 7
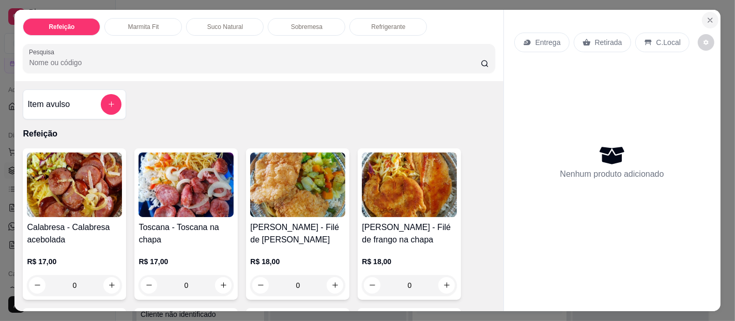
click at [706, 16] on icon "Close" at bounding box center [710, 20] width 8 height 8
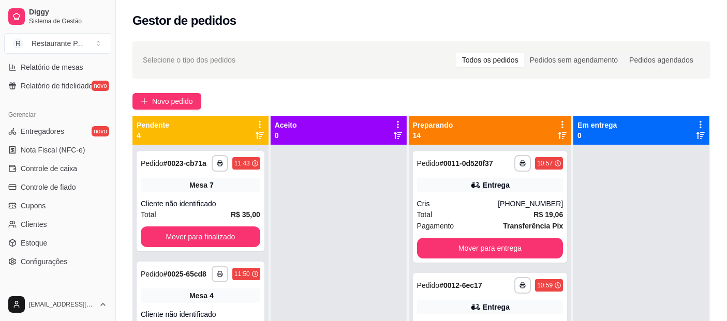
scroll to position [377, 0]
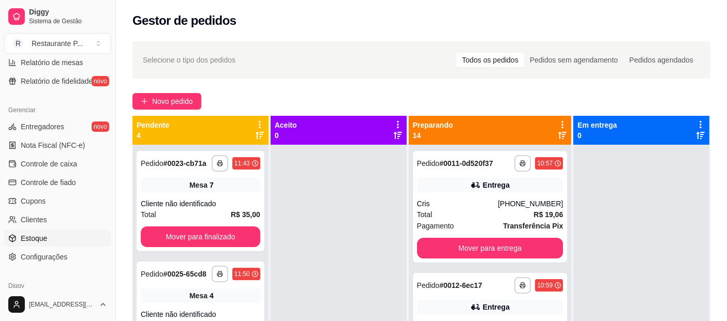
click at [50, 235] on link "Estoque" at bounding box center [57, 238] width 107 height 17
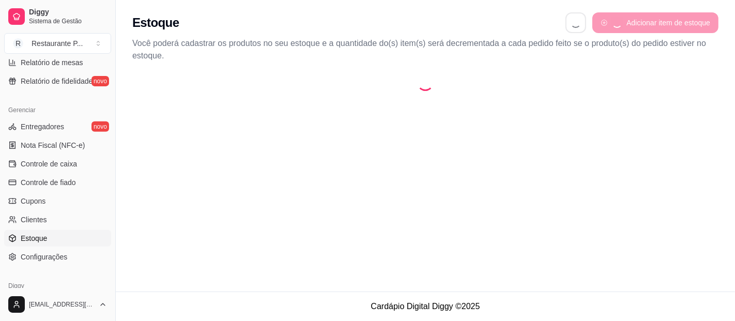
select select "QUANTITY_ORDER"
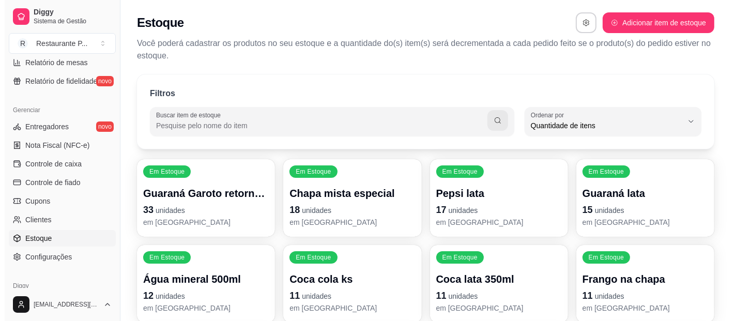
scroll to position [10, 0]
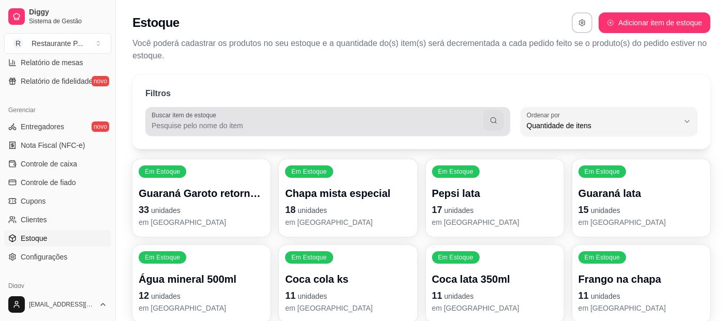
click at [206, 133] on div "Buscar item de estoque" at bounding box center [327, 121] width 365 height 29
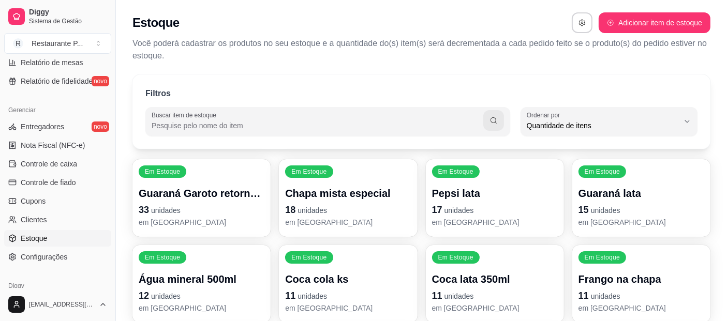
click at [209, 128] on input "Buscar item de estoque" at bounding box center [317, 125] width 331 height 10
click at [210, 124] on input "Buscar item de estoque" at bounding box center [317, 125] width 331 height 10
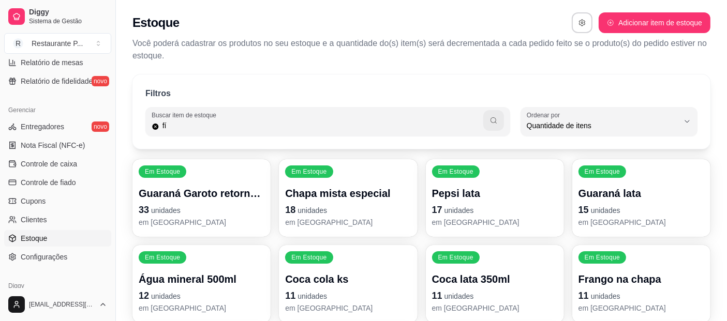
type input "fí"
click at [496, 117] on icon "button" at bounding box center [493, 120] width 8 height 8
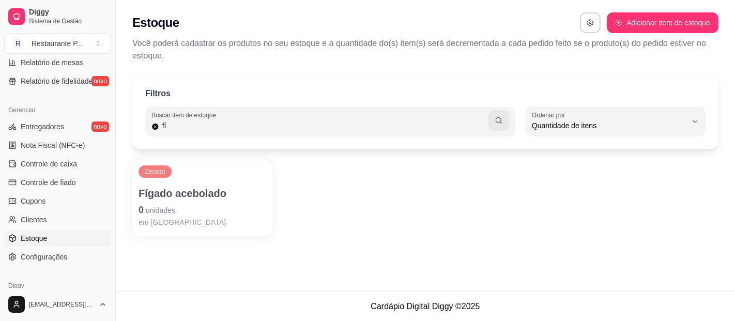
click at [177, 196] on p "Fígado acebolado" at bounding box center [203, 193] width 128 height 14
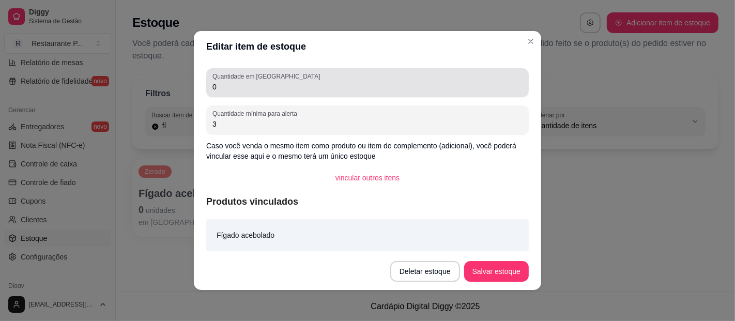
click at [233, 92] on div "0" at bounding box center [368, 82] width 310 height 21
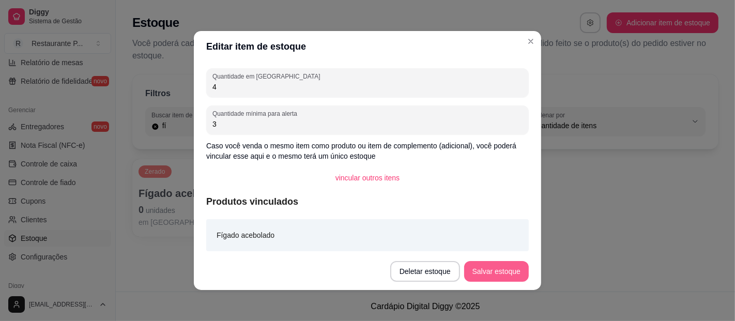
type input "4"
click at [478, 279] on button "Salvar estoque" at bounding box center [496, 271] width 65 height 21
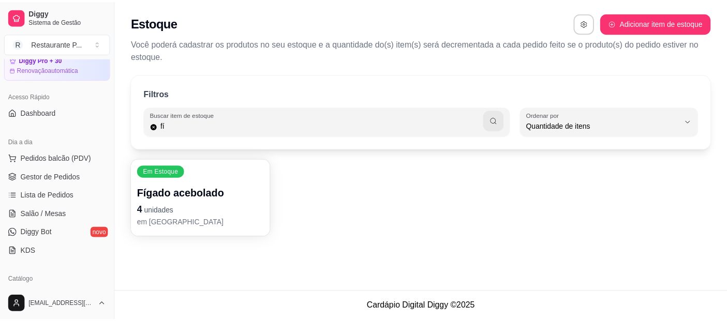
scroll to position [34, 0]
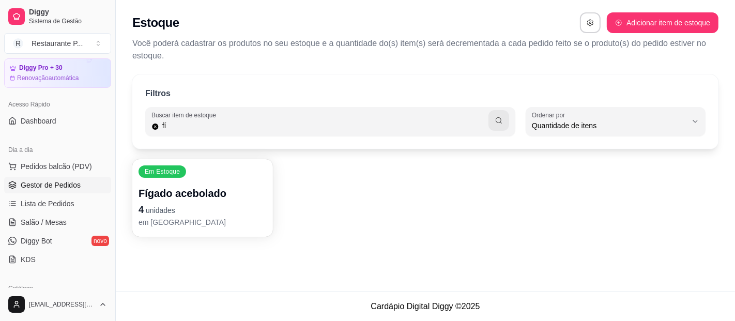
click at [69, 184] on span "Gestor de Pedidos" at bounding box center [51, 185] width 60 height 10
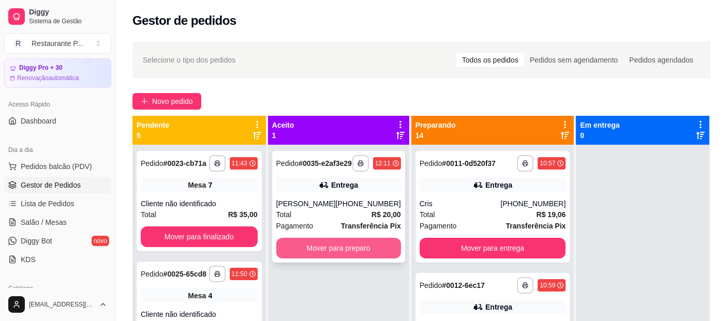
click at [349, 252] on button "Mover para preparo" at bounding box center [338, 248] width 125 height 21
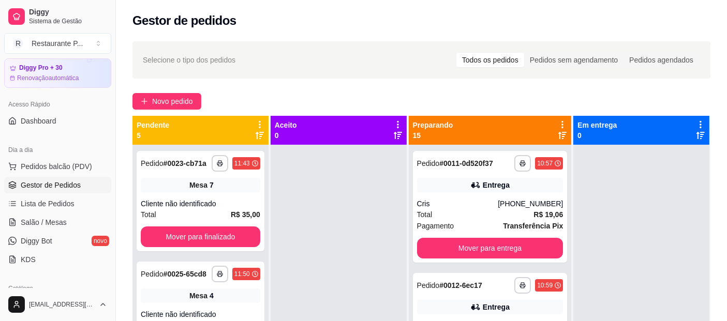
click at [70, 186] on span "Gestor de Pedidos" at bounding box center [51, 185] width 60 height 10
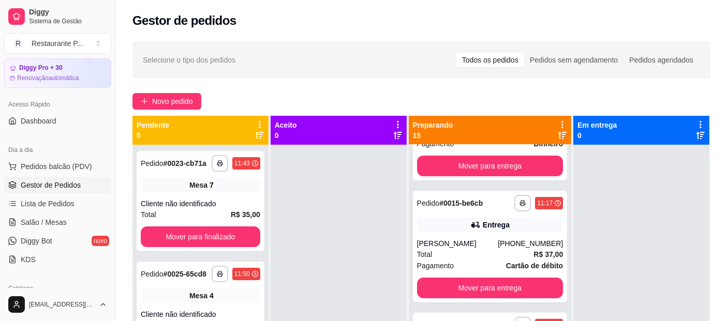
scroll to position [345, 0]
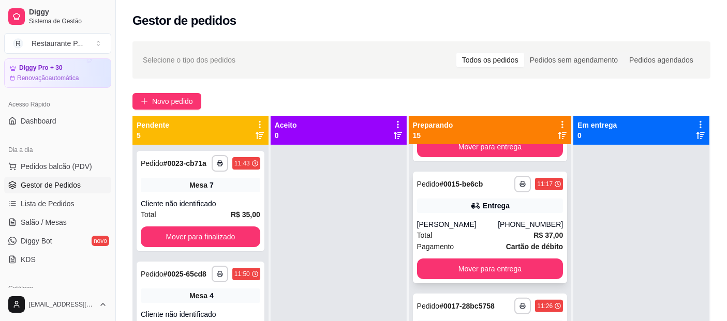
click at [516, 279] on button "Mover para entrega" at bounding box center [490, 269] width 146 height 21
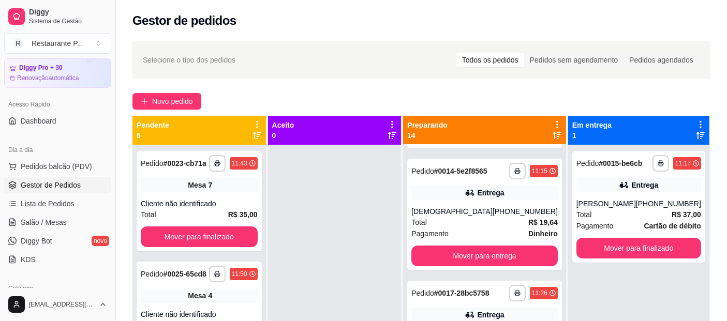
scroll to position [234, 0]
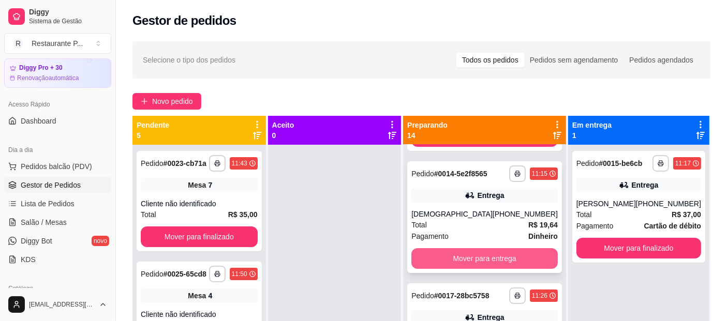
click at [492, 268] on button "Mover para entrega" at bounding box center [484, 258] width 146 height 21
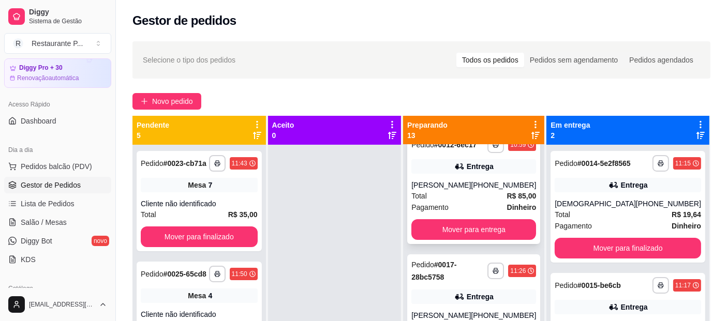
scroll to position [132, 0]
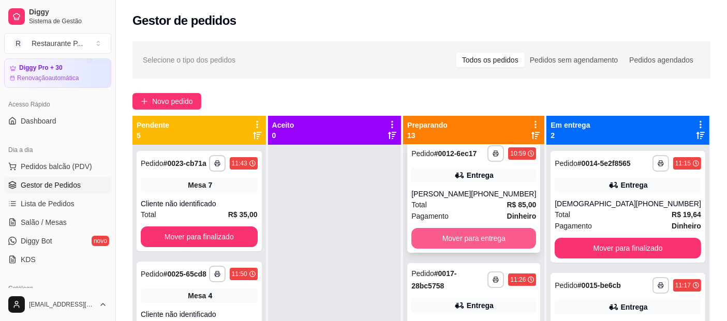
click at [516, 244] on button "Mover para entrega" at bounding box center [473, 238] width 125 height 21
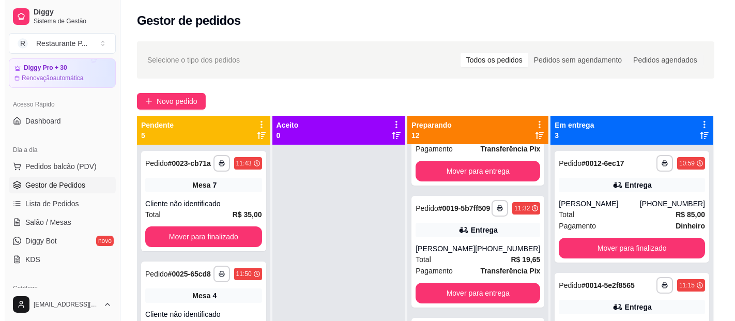
scroll to position [224, 0]
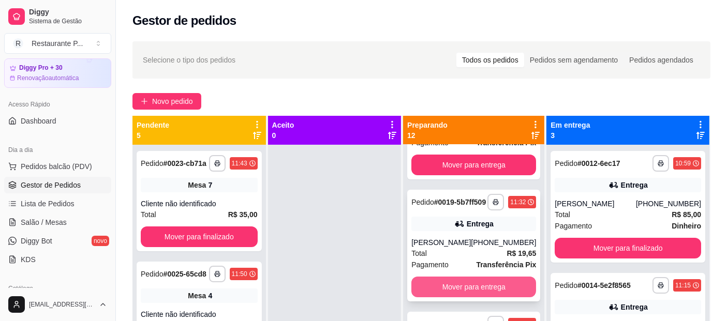
click at [516, 291] on button "Mover para entrega" at bounding box center [473, 287] width 125 height 21
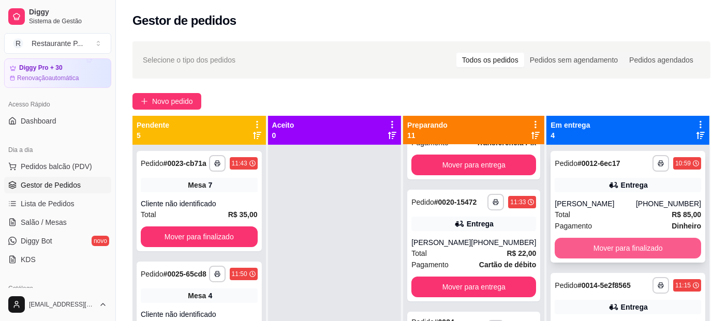
click at [619, 247] on button "Mover para finalizado" at bounding box center [627, 248] width 146 height 21
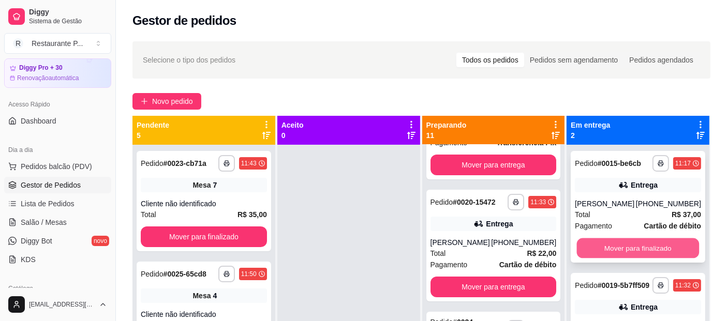
click at [622, 248] on button "Mover para finalizado" at bounding box center [638, 248] width 122 height 20
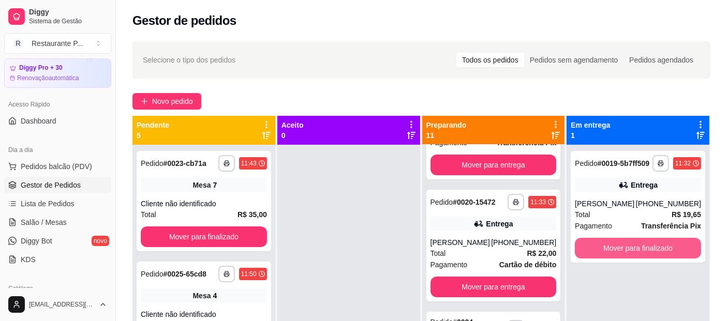
click at [622, 248] on button "Mover para finalizado" at bounding box center [637, 248] width 126 height 21
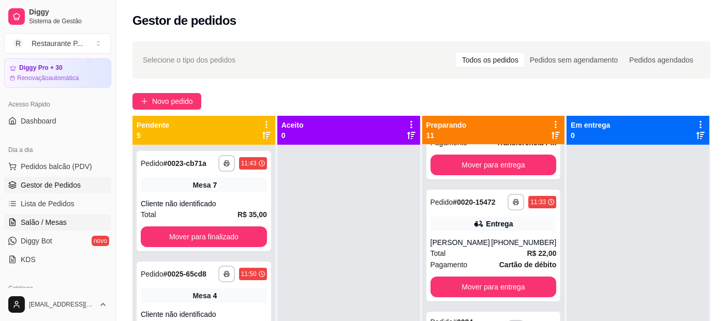
click at [50, 221] on span "Salão / Mesas" at bounding box center [44, 222] width 46 height 10
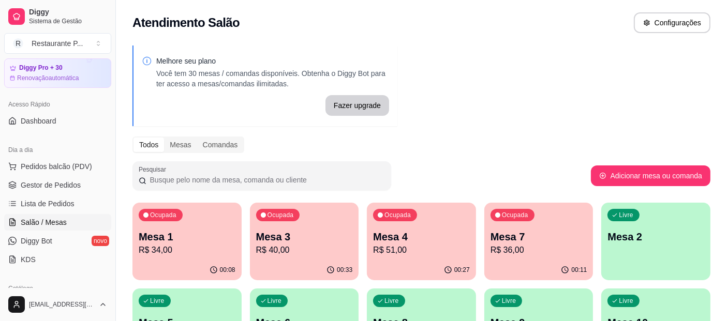
click at [303, 236] on p "Mesa 3" at bounding box center [304, 237] width 97 height 14
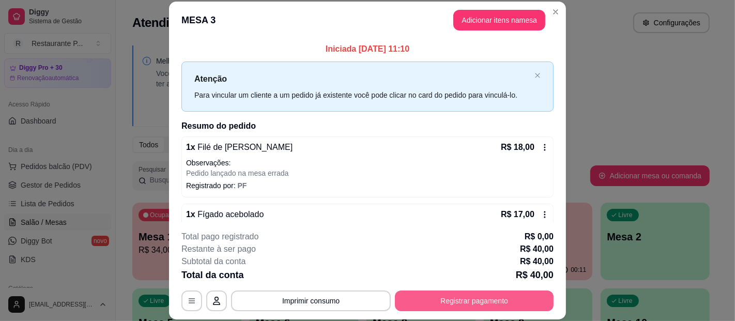
click at [467, 303] on button "Registrar pagamento" at bounding box center [474, 301] width 159 height 21
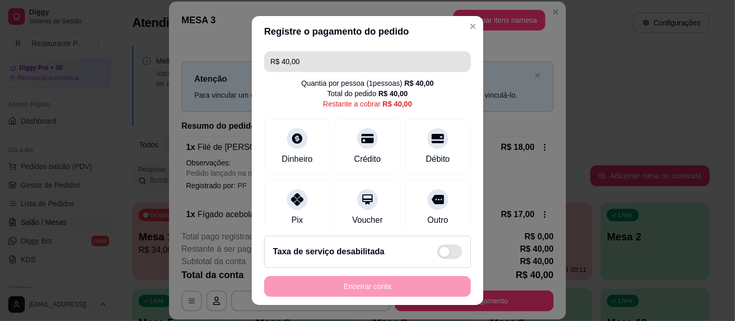
click at [317, 62] on input "R$ 40,00" at bounding box center [367, 61] width 194 height 21
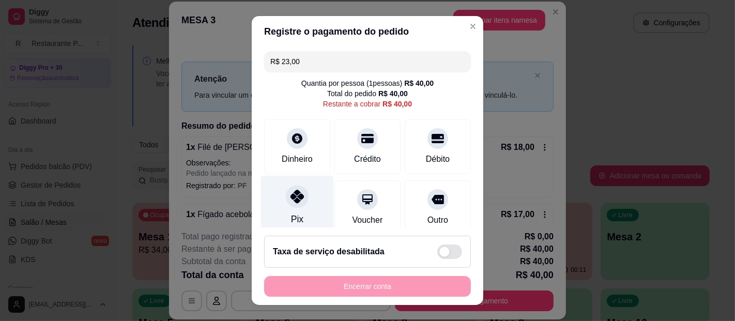
click at [293, 213] on div "Pix" at bounding box center [297, 219] width 12 height 13
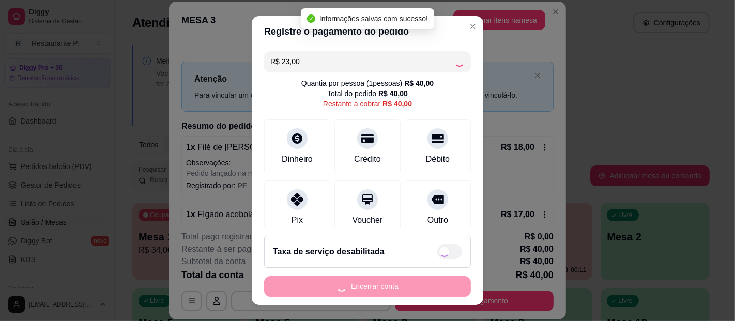
type input "R$ 17,00"
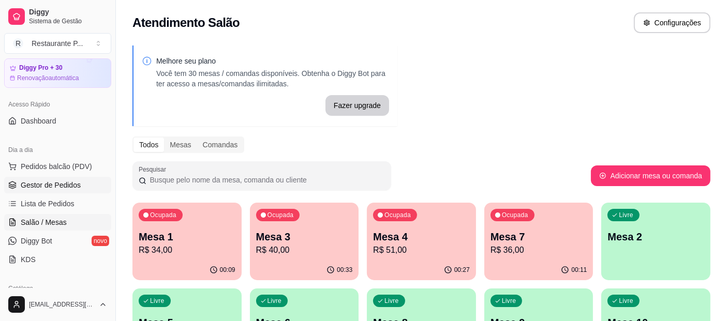
click at [56, 186] on span "Gestor de Pedidos" at bounding box center [51, 185] width 60 height 10
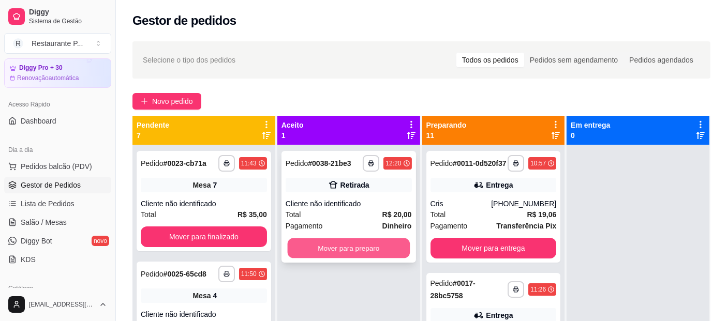
click at [367, 240] on button "Mover para preparo" at bounding box center [348, 248] width 122 height 20
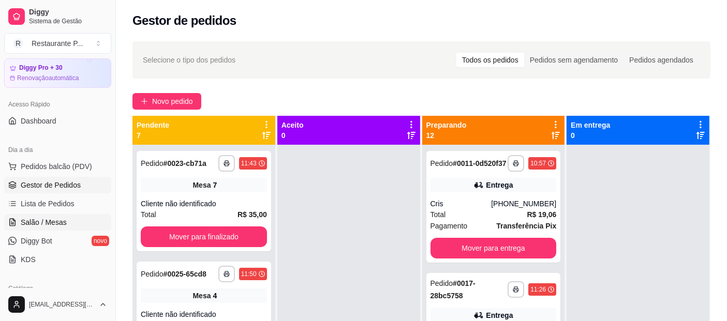
click at [53, 214] on link "Salão / Mesas" at bounding box center [57, 222] width 107 height 17
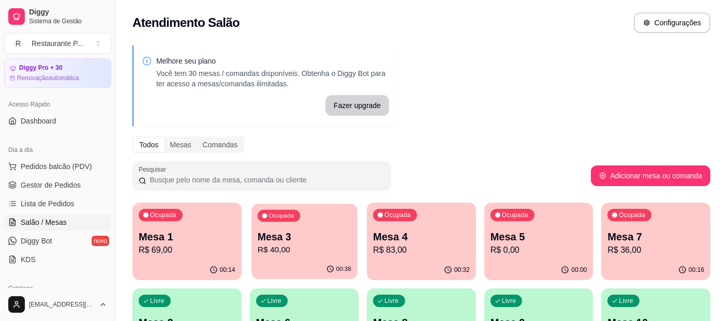
click at [318, 243] on p "Mesa 3" at bounding box center [304, 237] width 94 height 14
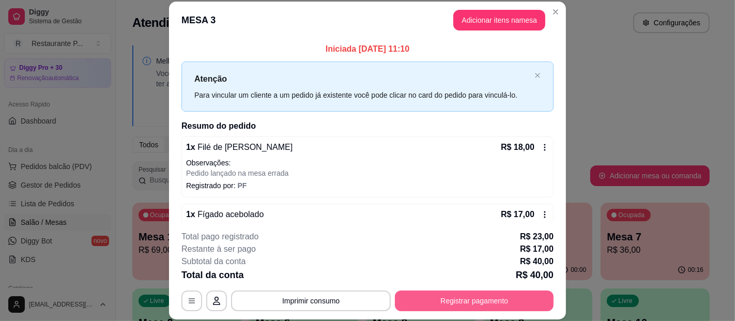
click at [419, 296] on button "Registrar pagamento" at bounding box center [474, 301] width 159 height 21
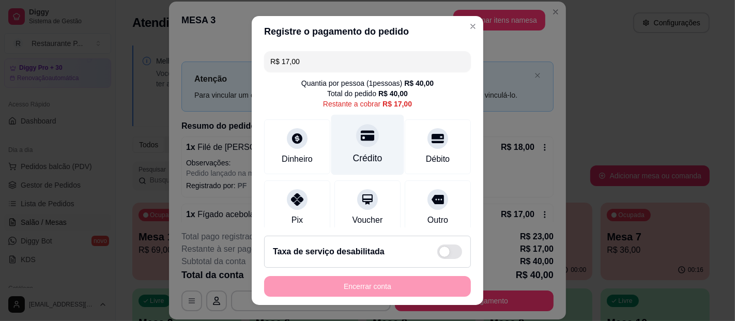
click at [361, 141] on icon at bounding box center [367, 135] width 13 height 13
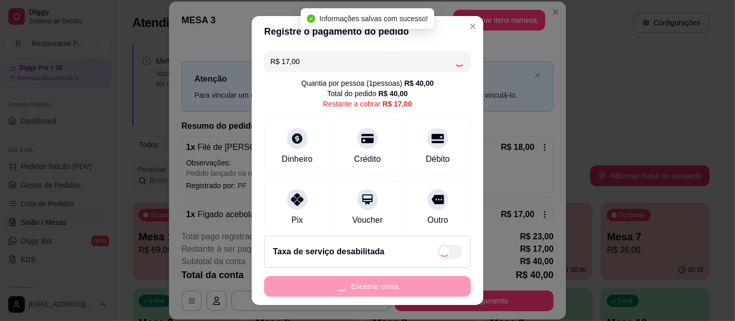
type input "R$ 0,00"
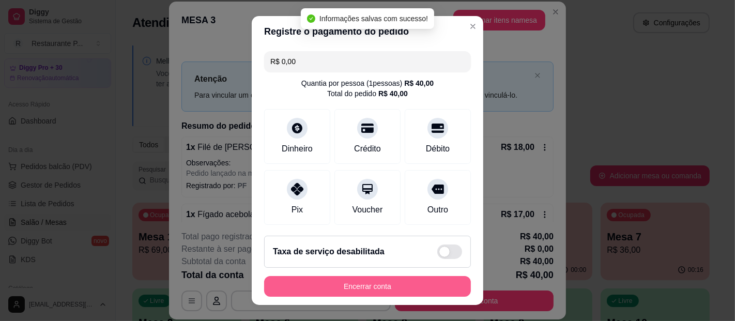
click at [347, 286] on button "Encerrar conta" at bounding box center [367, 286] width 207 height 21
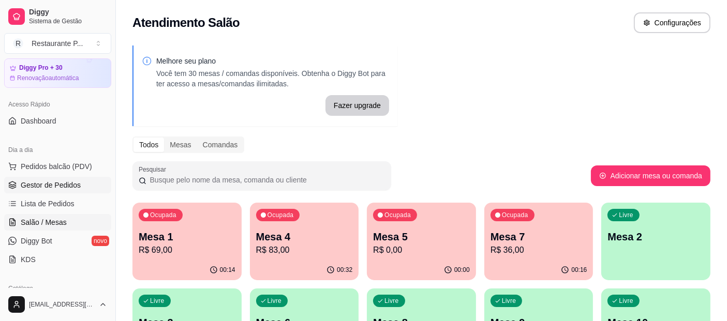
click at [63, 183] on span "Gestor de Pedidos" at bounding box center [51, 185] width 60 height 10
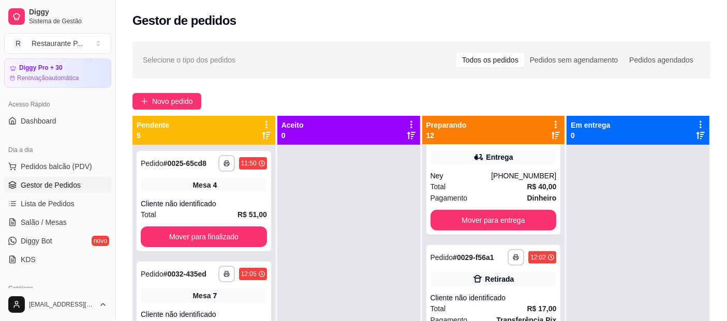
scroll to position [831, 0]
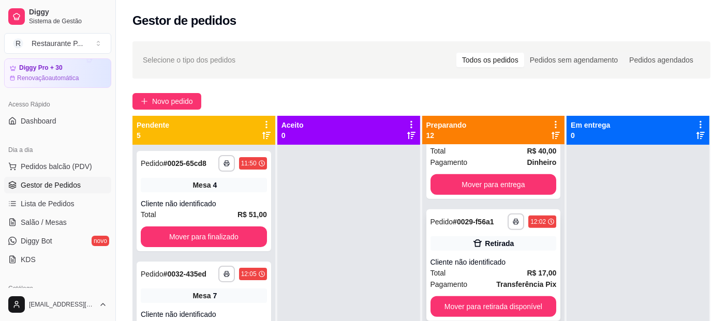
click at [494, 267] on div "Cliente não identificado" at bounding box center [493, 262] width 126 height 10
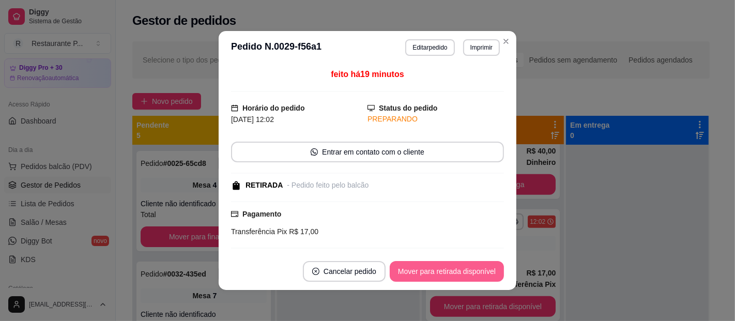
click at [445, 271] on button "Mover para retirada disponível" at bounding box center [447, 271] width 114 height 21
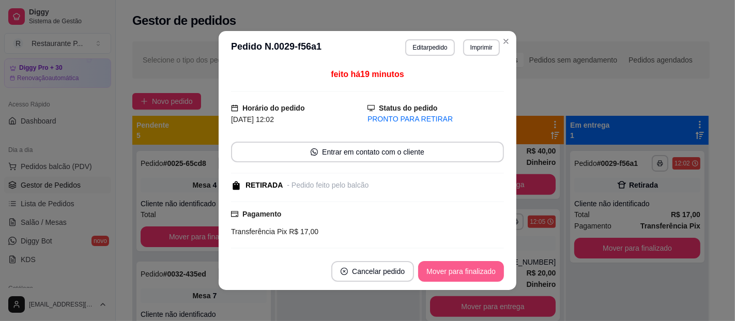
click at [445, 271] on button "Mover para finalizado" at bounding box center [461, 271] width 86 height 21
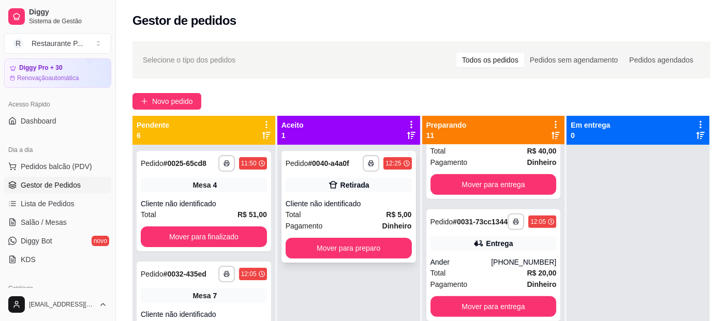
click at [331, 196] on div "**********" at bounding box center [348, 207] width 134 height 112
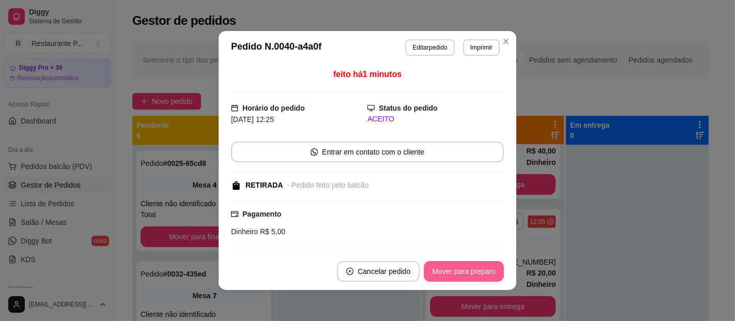
click at [463, 271] on button "Mover para preparo" at bounding box center [464, 271] width 80 height 21
click at [463, 271] on button "Mover para retirada disponível" at bounding box center [446, 272] width 111 height 20
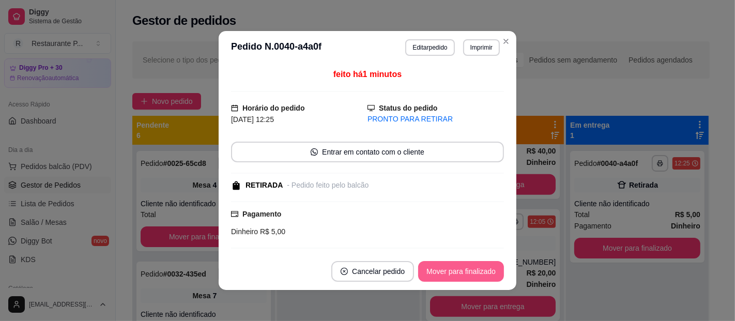
click at [461, 266] on button "Mover para finalizado" at bounding box center [461, 271] width 86 height 21
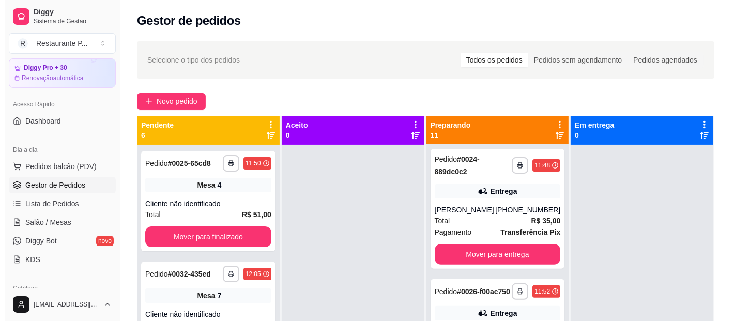
scroll to position [0, 0]
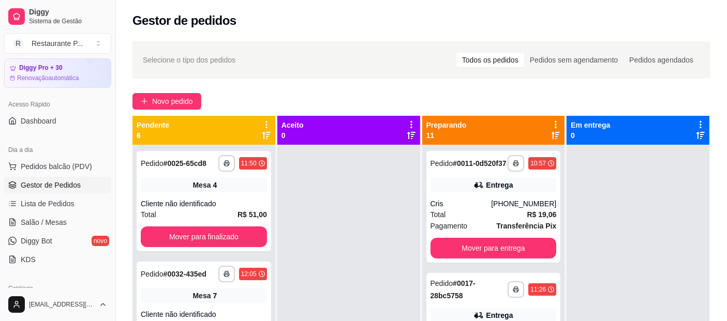
click at [543, 133] on div "Preparando 11" at bounding box center [493, 130] width 134 height 21
click at [551, 134] on icon at bounding box center [555, 135] width 8 height 8
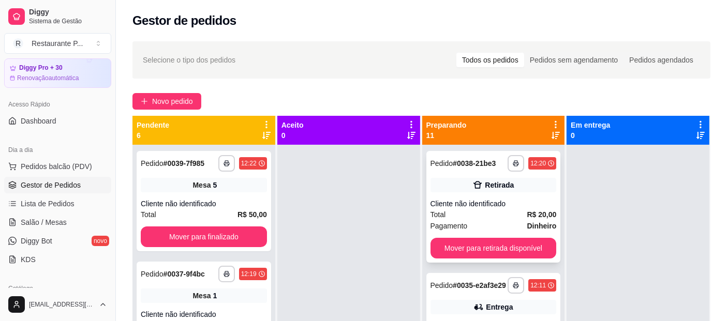
click at [474, 206] on div "Cliente não identificado" at bounding box center [493, 204] width 126 height 10
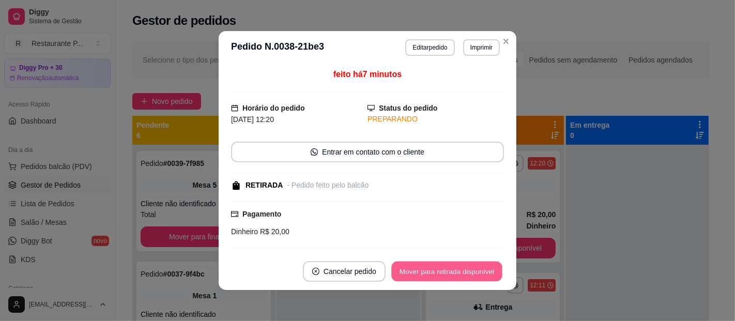
click at [453, 269] on button "Mover para retirada disponível" at bounding box center [446, 272] width 111 height 20
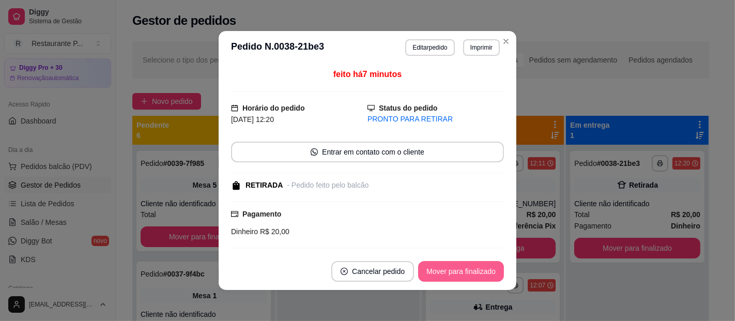
click at [455, 265] on button "Mover para finalizado" at bounding box center [461, 271] width 86 height 21
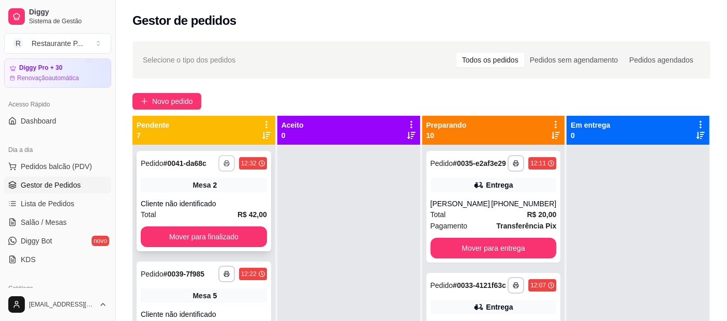
click at [225, 161] on polyline "button" at bounding box center [226, 162] width 3 height 2
click at [190, 201] on button "Impressora" at bounding box center [188, 199] width 75 height 17
click at [48, 223] on span "Salão / Mesas" at bounding box center [44, 222] width 46 height 10
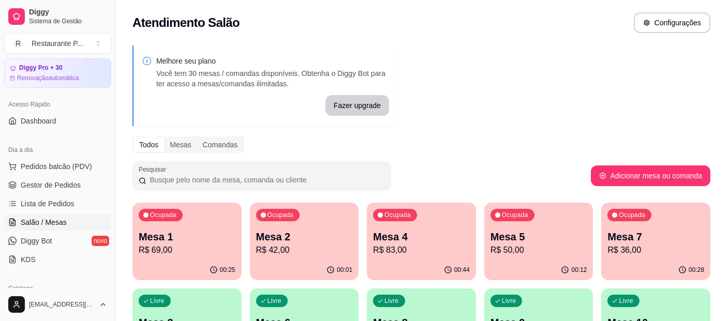
click at [414, 226] on div "Ocupada Mesa 4 R$ 83,00" at bounding box center [421, 231] width 109 height 57
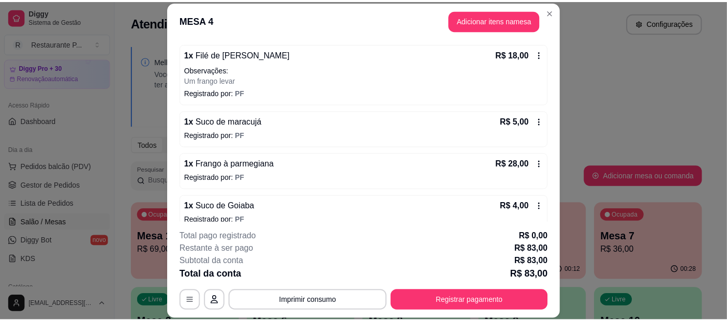
scroll to position [147, 0]
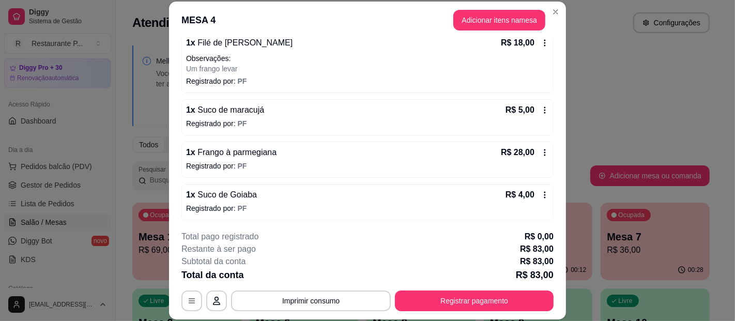
click at [560, 9] on header "MESA 4 Adicionar itens na mesa" at bounding box center [367, 20] width 397 height 37
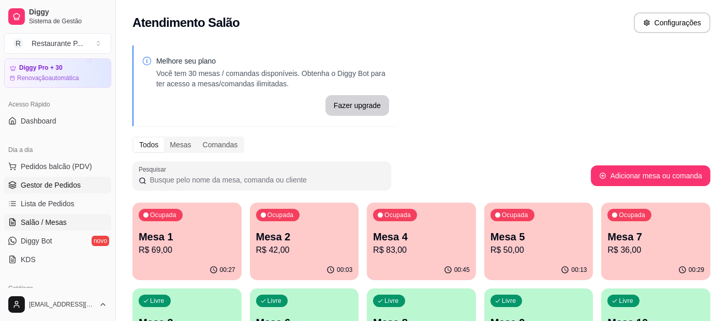
click at [68, 185] on span "Gestor de Pedidos" at bounding box center [51, 185] width 60 height 10
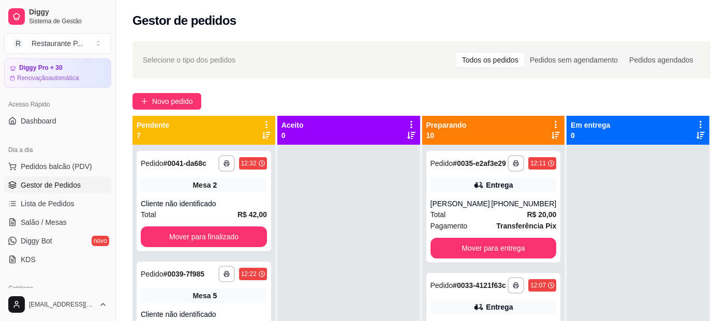
click at [552, 129] on div at bounding box center [555, 130] width 9 height 20
click at [551, 135] on icon at bounding box center [555, 135] width 8 height 8
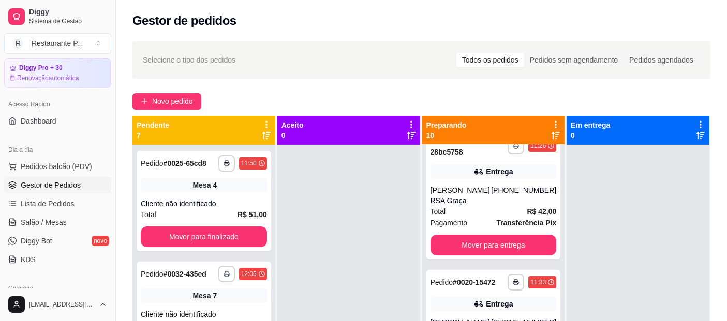
scroll to position [160, 0]
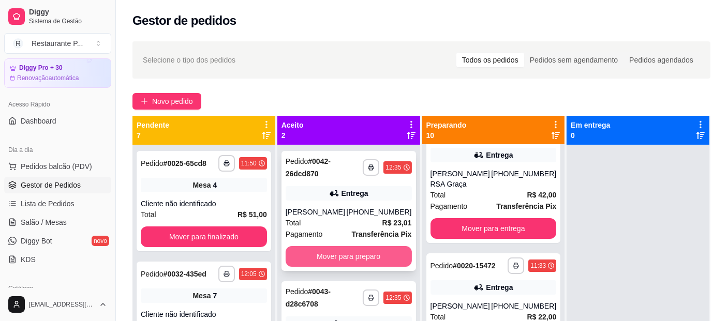
click at [325, 267] on button "Mover para preparo" at bounding box center [348, 256] width 126 height 21
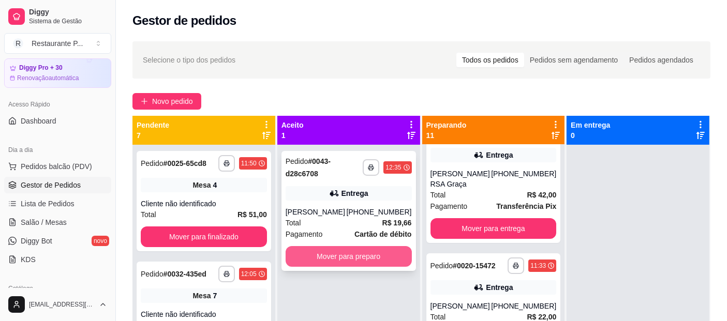
click at [328, 253] on button "Mover para preparo" at bounding box center [348, 256] width 126 height 21
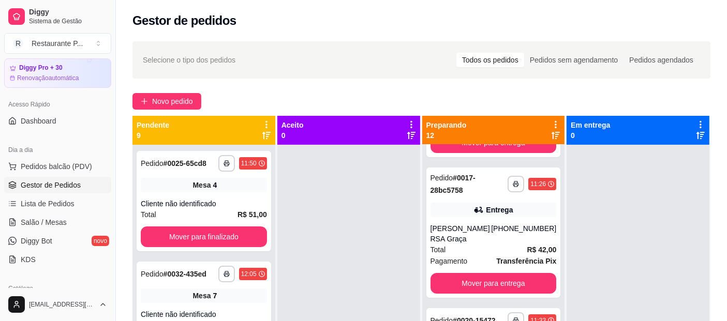
scroll to position [115, 0]
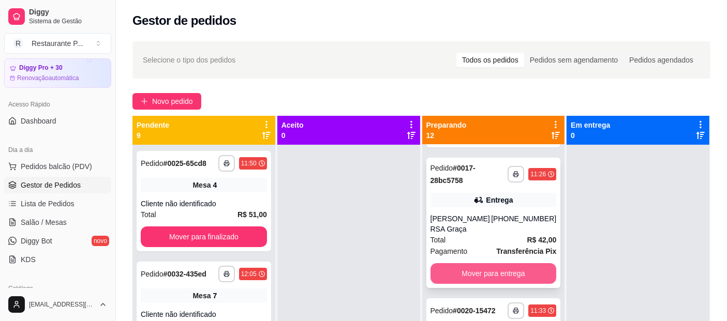
click at [525, 277] on button "Mover para entrega" at bounding box center [493, 273] width 126 height 21
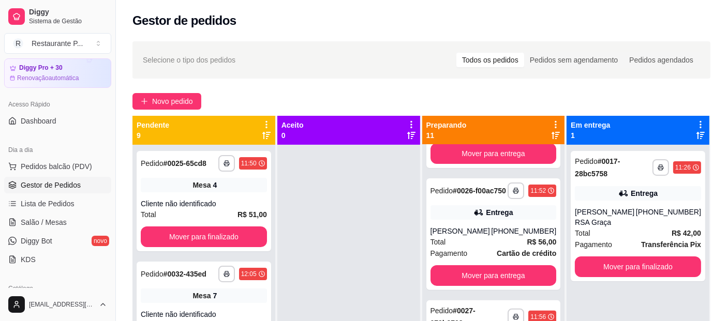
scroll to position [356, 0]
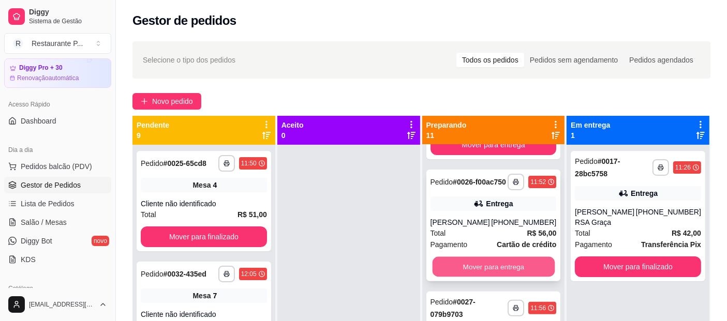
click at [504, 275] on button "Mover para entrega" at bounding box center [493, 267] width 122 height 20
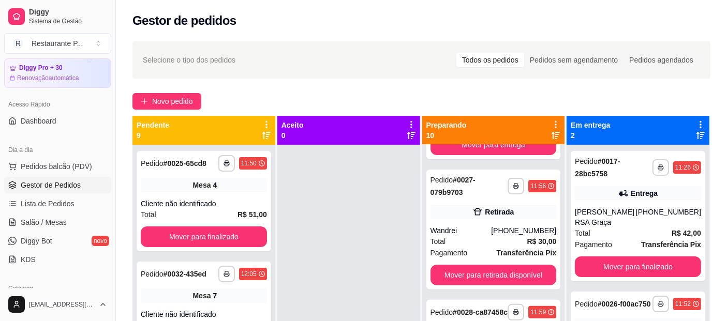
click at [497, 273] on div "**********" at bounding box center [493, 230] width 134 height 120
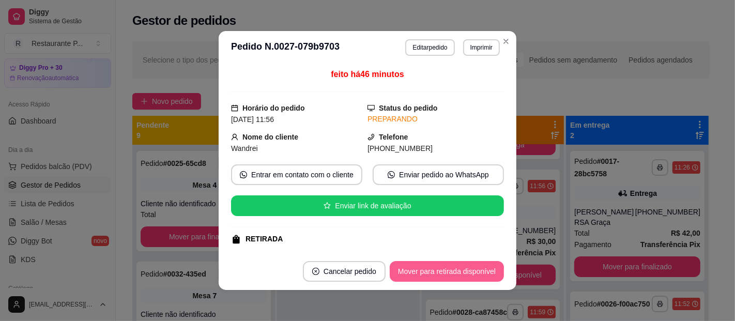
click at [468, 273] on button "Mover para retirada disponível" at bounding box center [447, 271] width 114 height 21
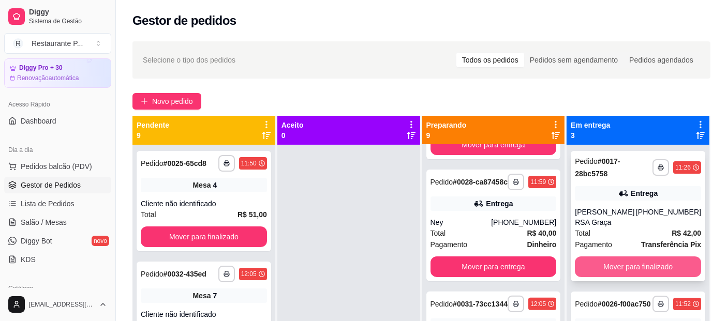
click at [609, 256] on button "Mover para finalizado" at bounding box center [637, 266] width 126 height 21
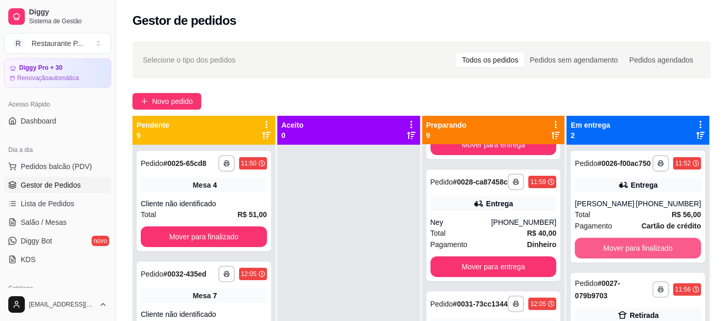
click at [609, 256] on button "Mover para finalizado" at bounding box center [637, 248] width 126 height 21
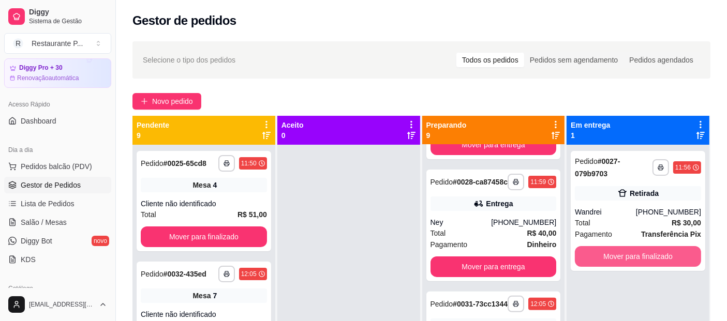
click at [609, 256] on button "Mover para finalizado" at bounding box center [637, 256] width 126 height 21
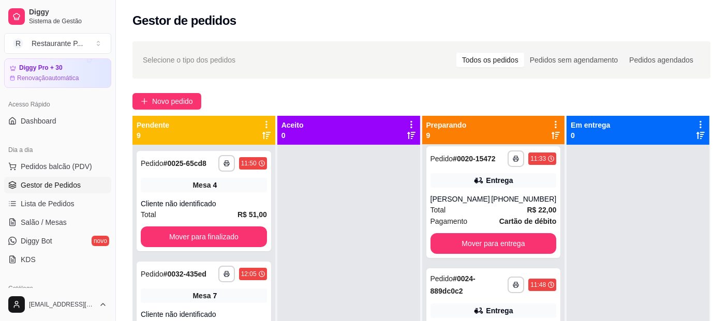
scroll to position [0, 0]
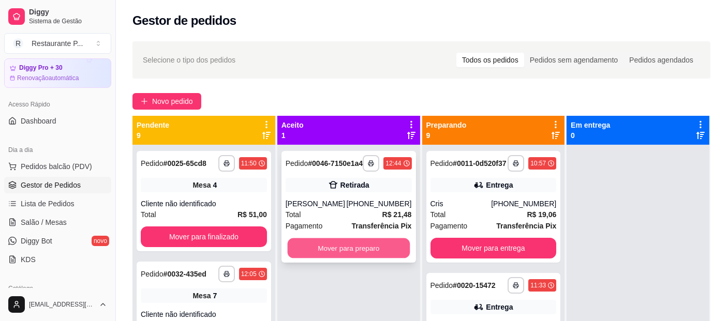
click at [358, 249] on button "Mover para preparo" at bounding box center [348, 248] width 122 height 20
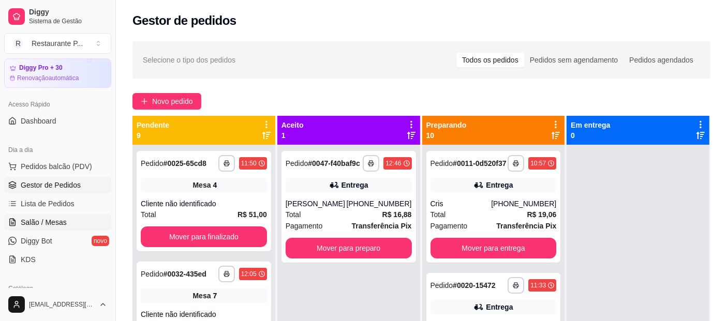
click at [38, 214] on link "Salão / Mesas" at bounding box center [57, 222] width 107 height 17
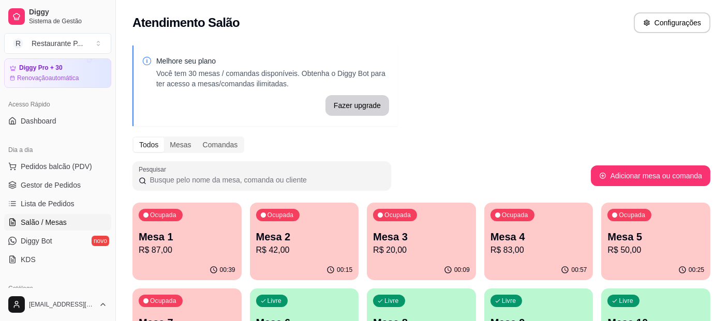
click at [217, 293] on div "Ocupada Mesa 7 R$ 36,00" at bounding box center [186, 317] width 109 height 57
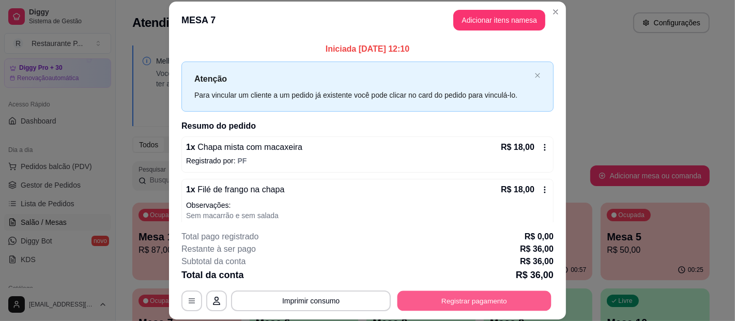
click at [486, 296] on button "Registrar pagamento" at bounding box center [475, 301] width 154 height 20
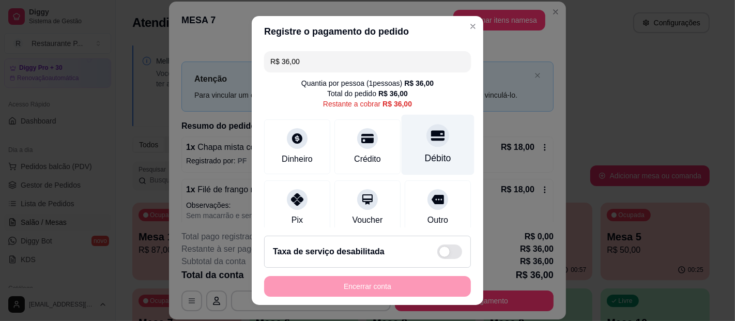
click at [414, 148] on div "Débito" at bounding box center [438, 145] width 73 height 61
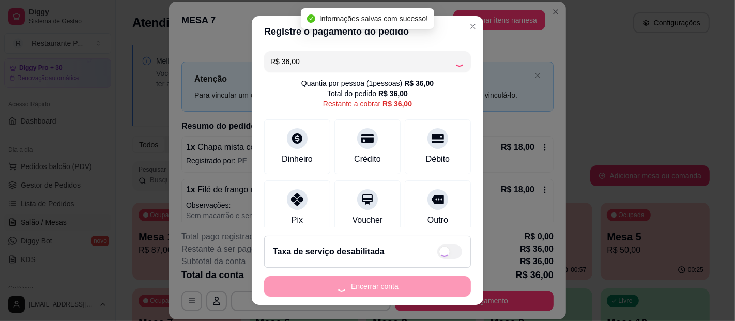
type input "R$ 0,00"
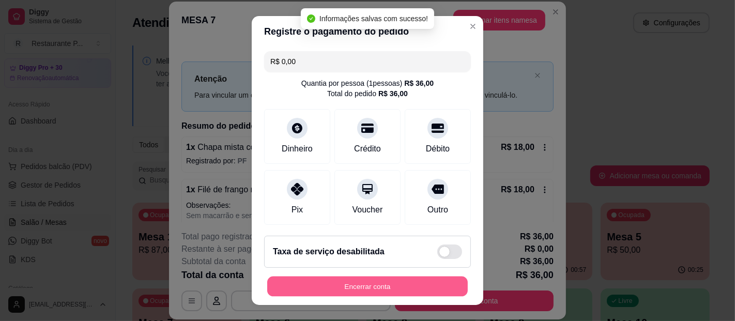
click at [355, 284] on button "Encerrar conta" at bounding box center [367, 287] width 201 height 20
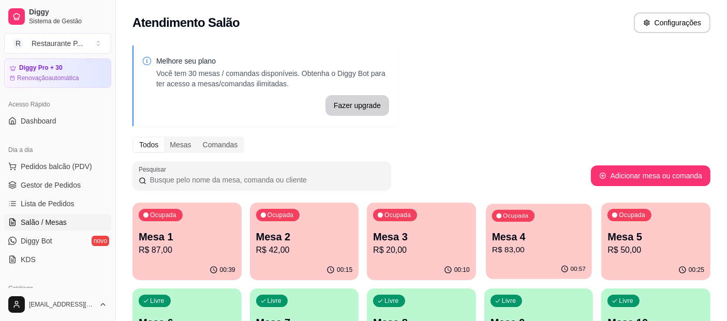
click at [523, 234] on p "Mesa 4" at bounding box center [539, 237] width 94 height 14
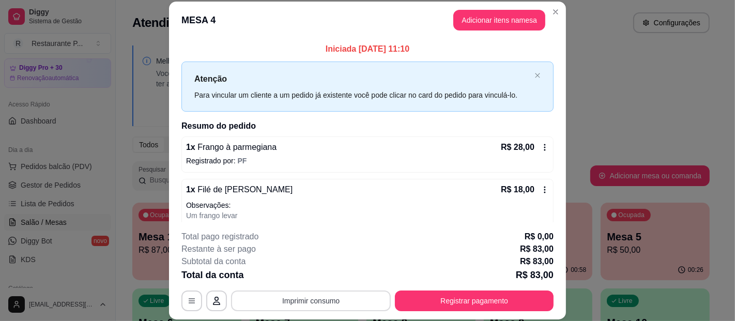
click at [348, 304] on button "Imprimir consumo" at bounding box center [311, 301] width 160 height 21
click at [322, 274] on button "Impressora" at bounding box center [310, 277] width 75 height 17
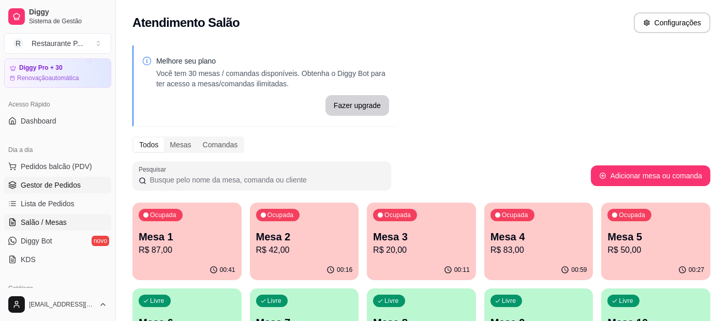
click at [64, 190] on link "Gestor de Pedidos" at bounding box center [57, 185] width 107 height 17
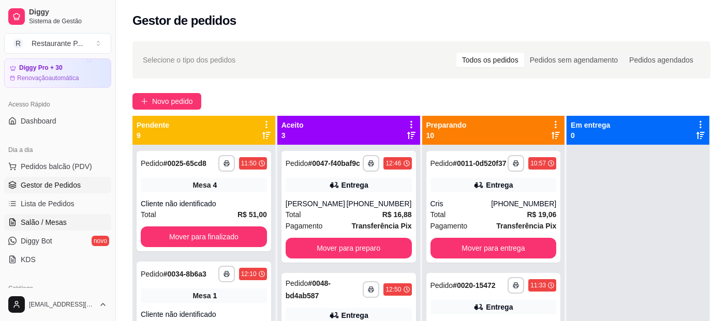
click at [43, 224] on span "Salão / Mesas" at bounding box center [44, 222] width 46 height 10
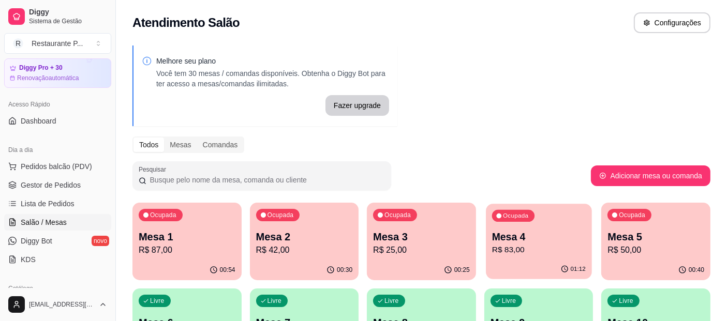
click at [531, 233] on p "Mesa 4" at bounding box center [539, 237] width 94 height 14
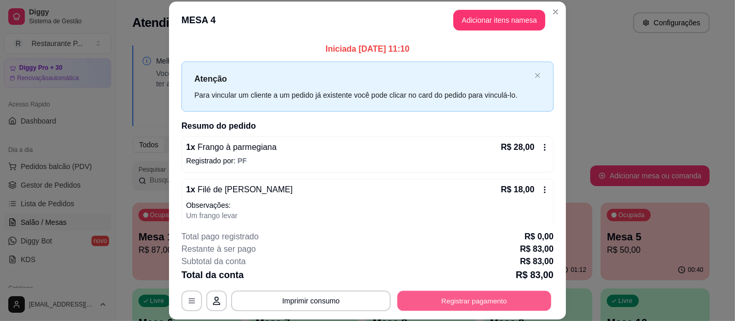
click at [440, 297] on button "Registrar pagamento" at bounding box center [475, 301] width 154 height 20
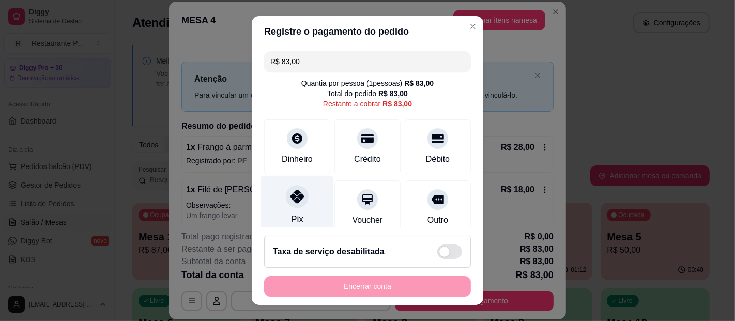
click at [296, 199] on div at bounding box center [297, 196] width 23 height 23
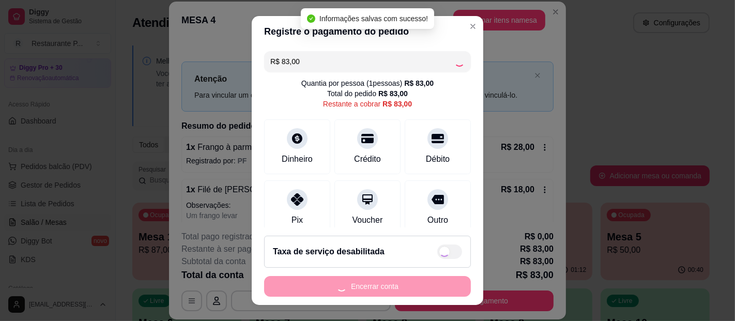
type input "R$ 0,00"
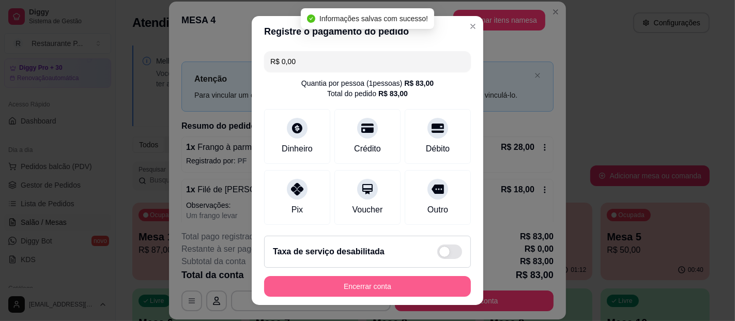
click at [375, 289] on button "Encerrar conta" at bounding box center [367, 286] width 207 height 21
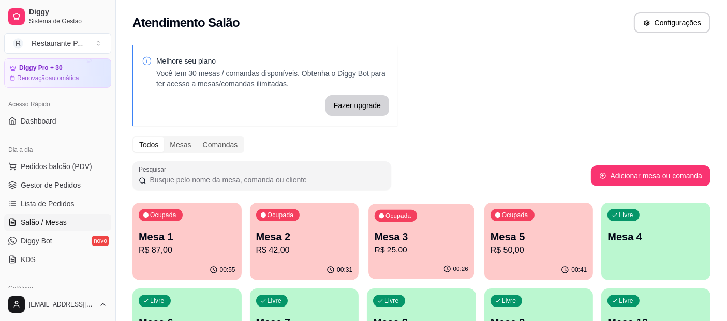
click at [424, 252] on p "R$ 25,00" at bounding box center [421, 250] width 94 height 12
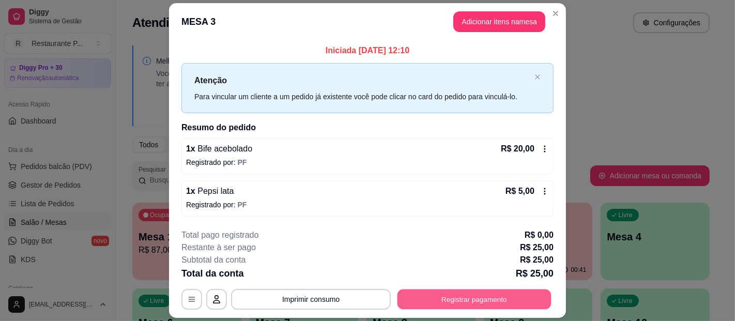
click at [481, 302] on button "Registrar pagamento" at bounding box center [475, 300] width 154 height 20
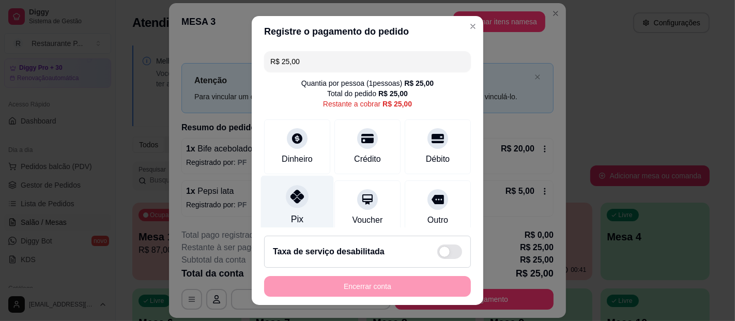
click at [295, 209] on div "Pix" at bounding box center [297, 206] width 73 height 61
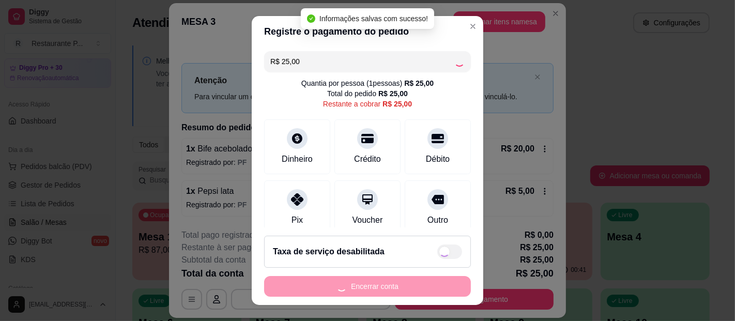
type input "R$ 0,00"
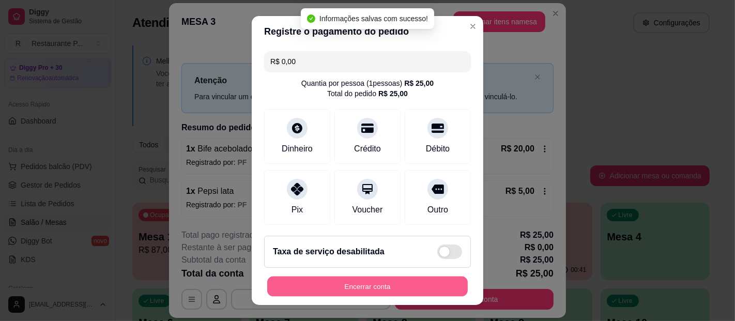
click at [376, 286] on button "Encerrar conta" at bounding box center [367, 287] width 201 height 20
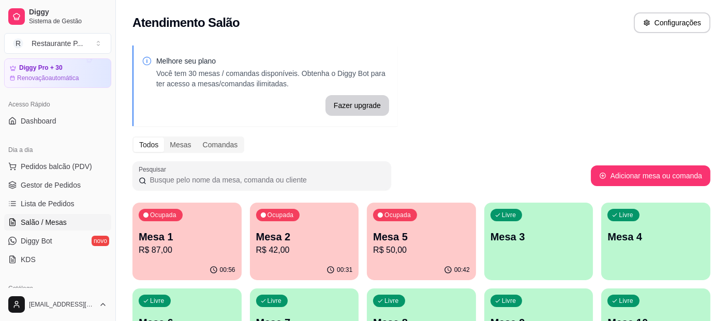
click at [193, 233] on p "Mesa 1" at bounding box center [187, 237] width 97 height 14
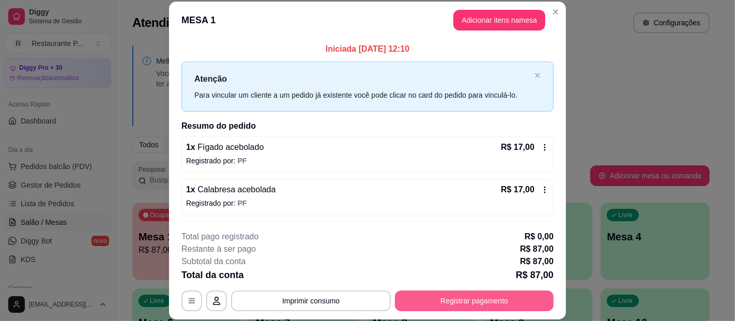
click at [433, 298] on button "Registrar pagamento" at bounding box center [474, 301] width 159 height 21
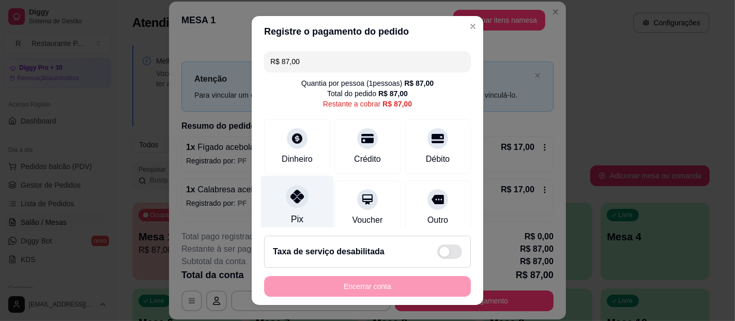
click at [278, 193] on div "Pix" at bounding box center [297, 206] width 73 height 61
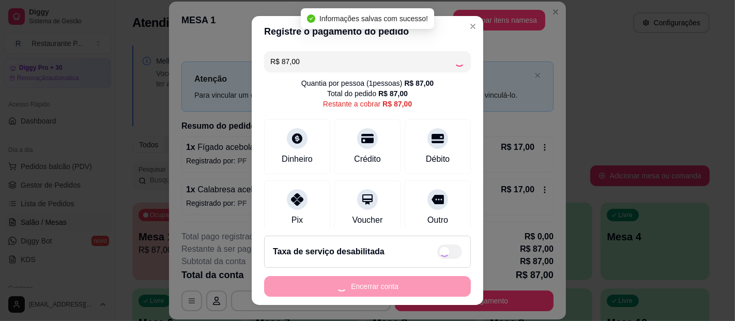
type input "R$ 0,00"
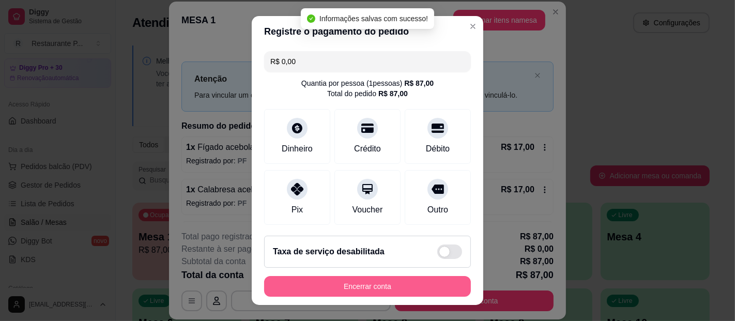
click at [373, 288] on button "Encerrar conta" at bounding box center [367, 286] width 207 height 21
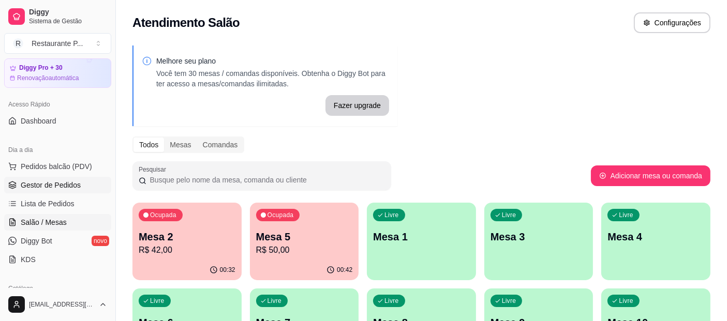
click at [44, 180] on span "Gestor de Pedidos" at bounding box center [51, 185] width 60 height 10
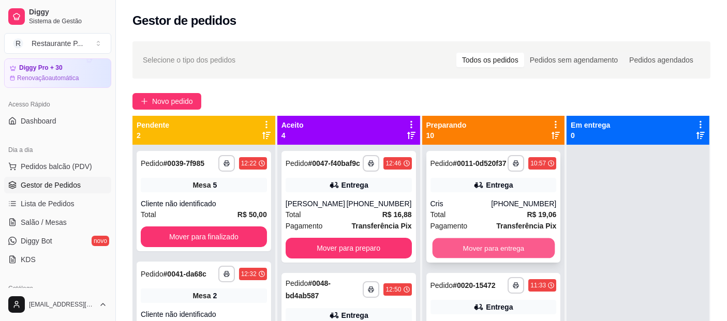
click at [471, 247] on button "Mover para entrega" at bounding box center [493, 248] width 122 height 20
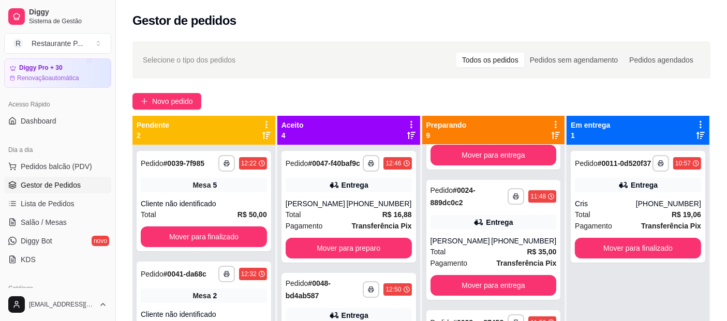
scroll to position [115, 0]
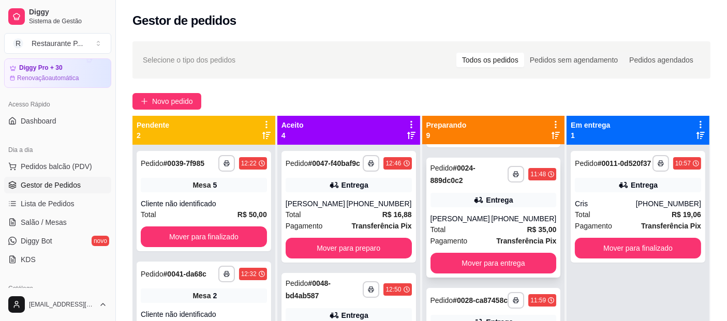
click at [492, 249] on div "**********" at bounding box center [493, 218] width 134 height 120
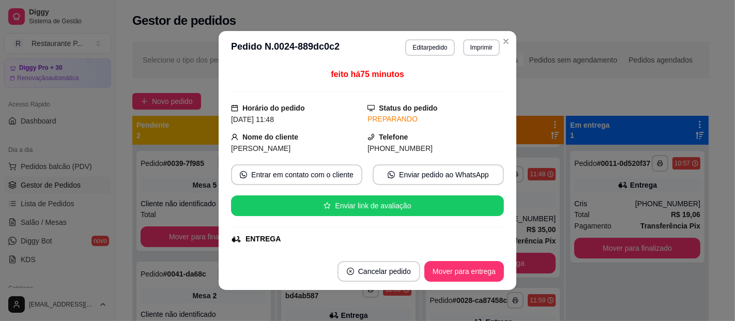
click at [479, 267] on button "Mover para entrega" at bounding box center [465, 271] width 80 height 21
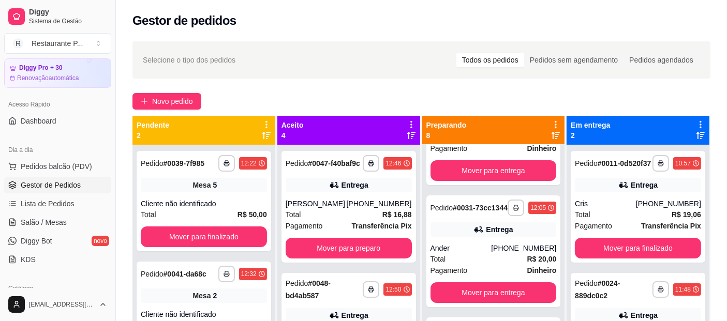
scroll to position [217, 0]
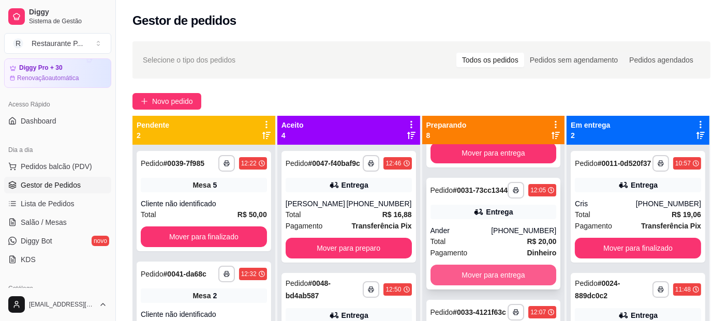
click at [501, 285] on button "Mover para entrega" at bounding box center [493, 275] width 126 height 21
click at [505, 285] on button "Mover para entrega" at bounding box center [493, 275] width 126 height 21
click at [497, 285] on button "Mover para entrega" at bounding box center [493, 275] width 126 height 21
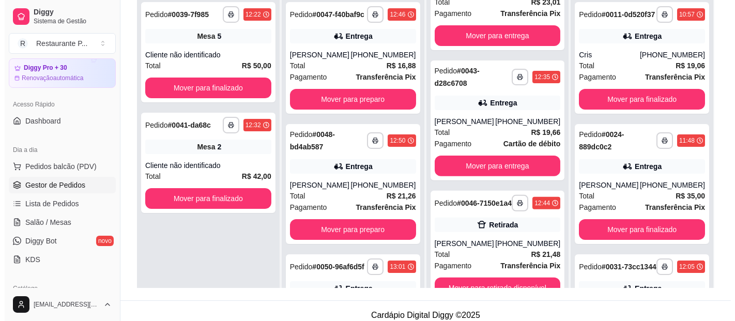
scroll to position [157, 0]
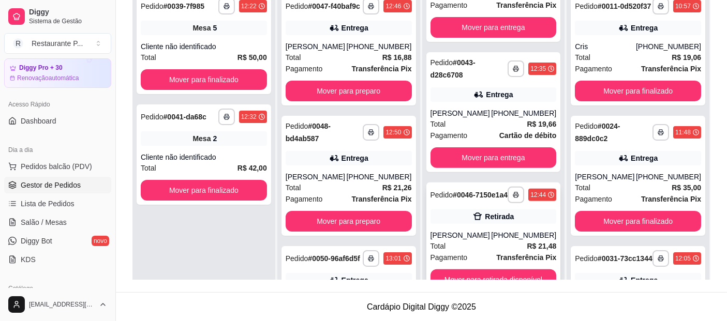
click at [511, 268] on div "**********" at bounding box center [493, 239] width 134 height 112
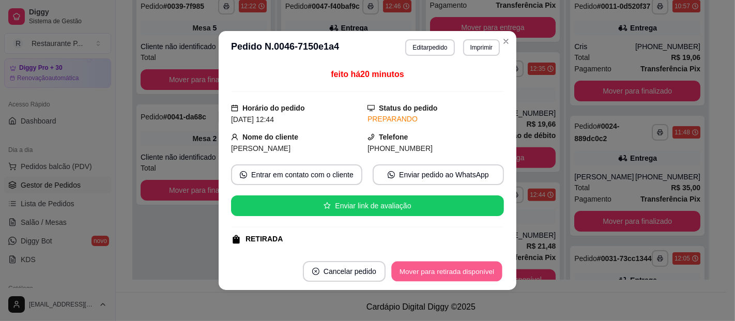
click at [473, 271] on button "Mover para retirada disponível" at bounding box center [446, 272] width 111 height 20
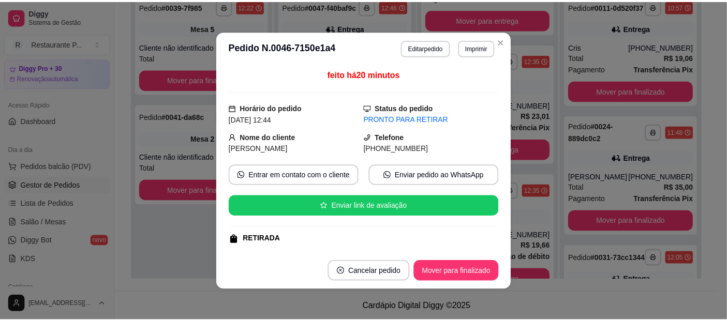
scroll to position [213, 0]
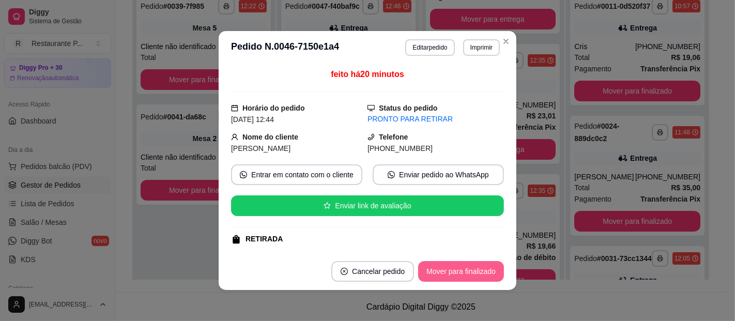
click at [448, 269] on button "Mover para finalizado" at bounding box center [461, 271] width 86 height 21
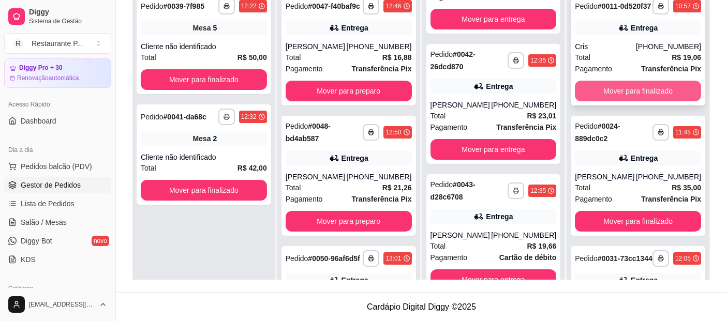
click at [598, 90] on button "Mover para finalizado" at bounding box center [637, 91] width 126 height 21
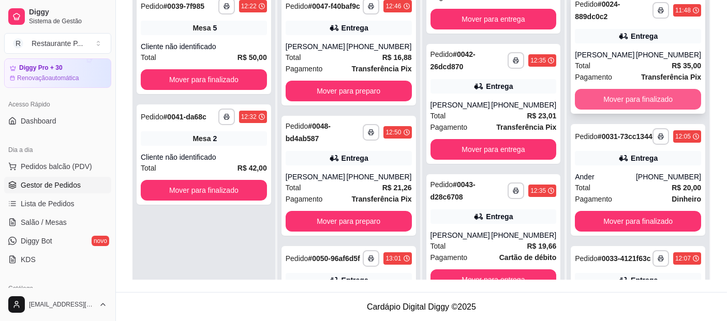
click at [609, 95] on button "Mover para finalizado" at bounding box center [637, 99] width 126 height 21
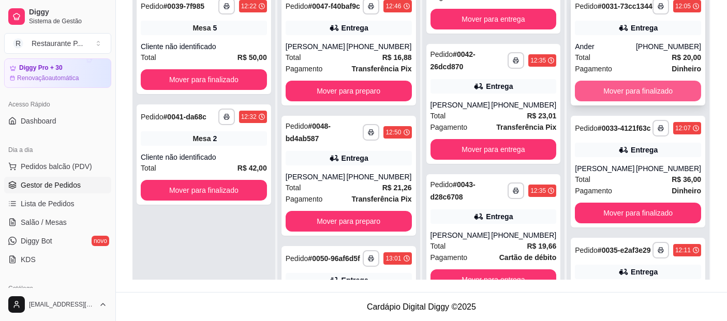
click at [612, 95] on button "Mover para finalizado" at bounding box center [637, 91] width 126 height 21
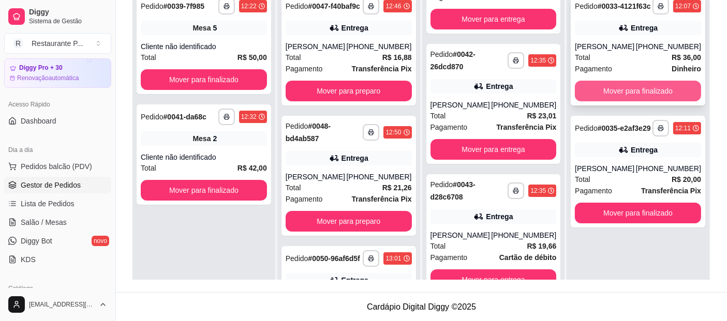
click at [615, 93] on button "Mover para finalizado" at bounding box center [637, 91] width 126 height 21
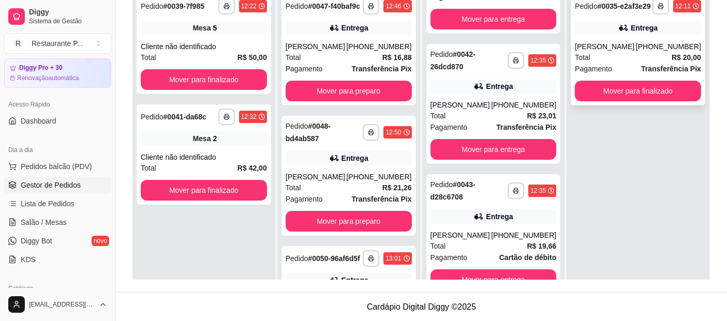
click at [616, 88] on div "**********" at bounding box center [637, 50] width 134 height 112
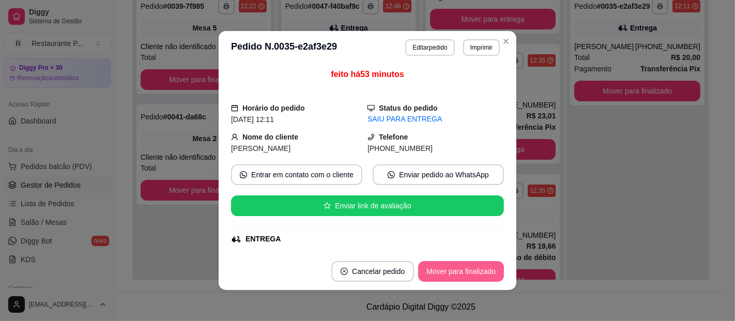
click at [475, 275] on button "Mover para finalizado" at bounding box center [461, 271] width 86 height 21
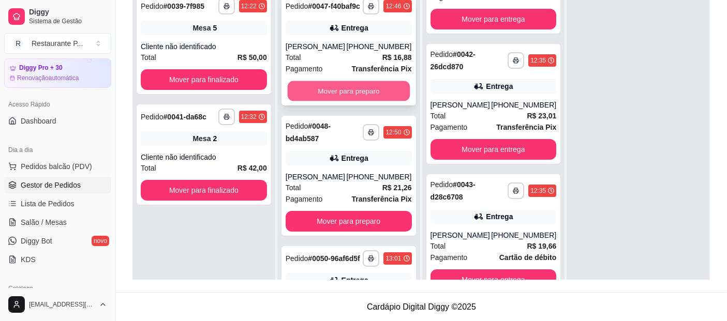
click at [354, 95] on button "Mover para preparo" at bounding box center [348, 91] width 122 height 20
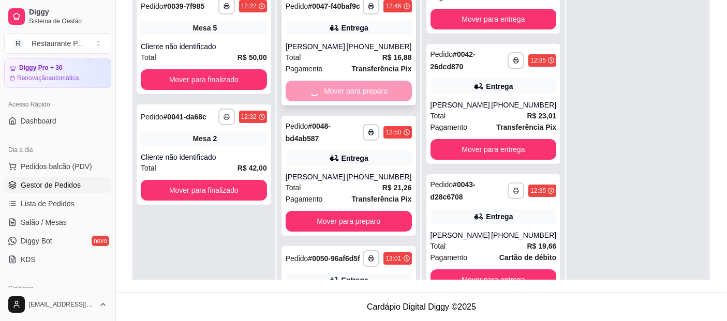
scroll to position [343, 0]
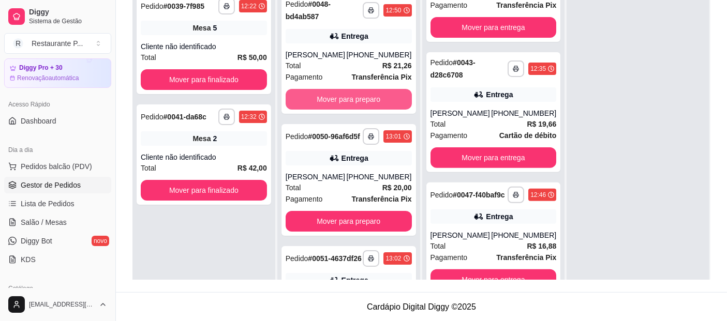
click at [354, 95] on button "Mover para preparo" at bounding box center [348, 99] width 126 height 21
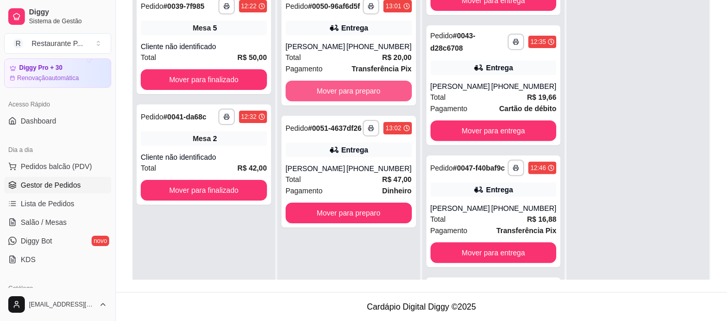
click at [354, 95] on button "Mover para preparo" at bounding box center [348, 91] width 126 height 21
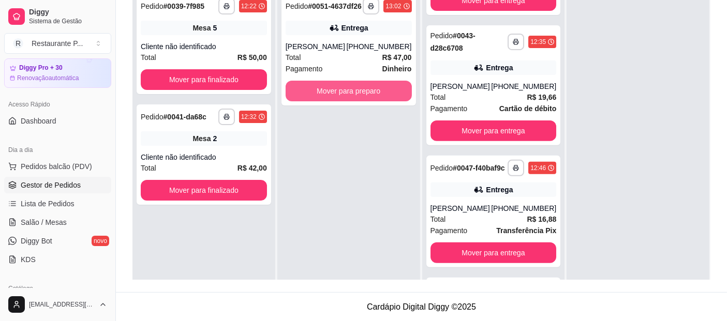
click at [354, 95] on button "Mover para preparo" at bounding box center [348, 91] width 126 height 21
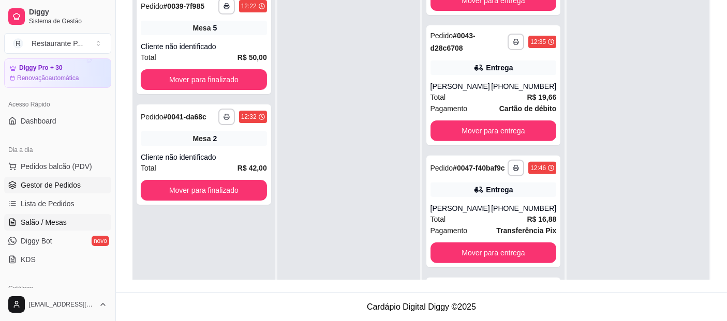
click at [37, 219] on span "Salão / Mesas" at bounding box center [44, 222] width 46 height 10
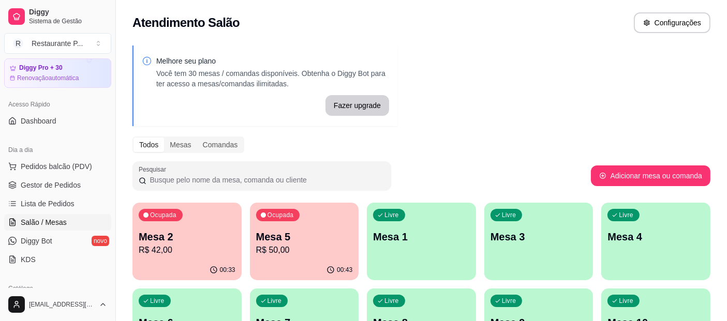
click at [307, 258] on div "Ocupada Mesa 5 R$ 50,00" at bounding box center [304, 231] width 109 height 57
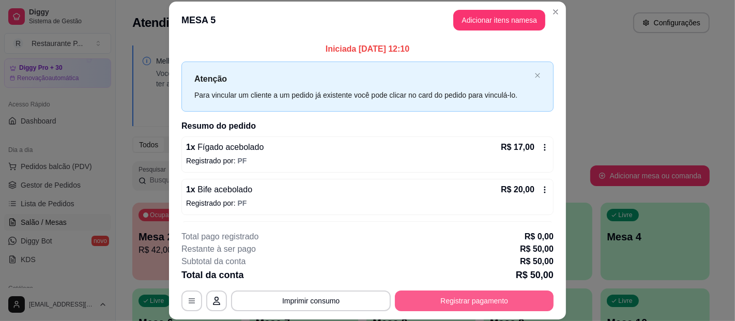
click at [480, 295] on button "Registrar pagamento" at bounding box center [474, 301] width 159 height 21
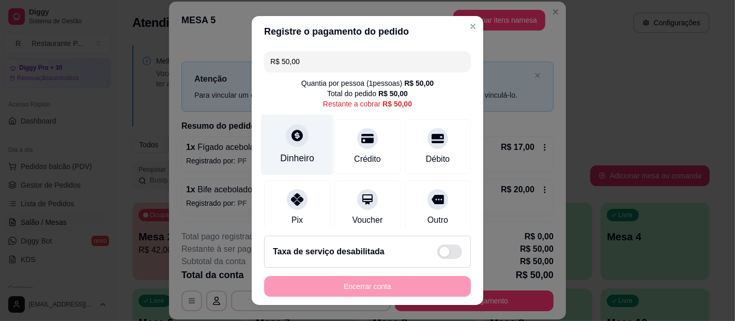
click at [269, 147] on div "Dinheiro" at bounding box center [297, 145] width 73 height 61
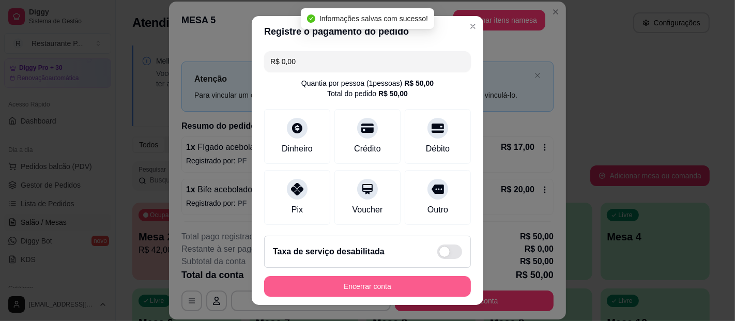
type input "R$ 0,00"
click at [407, 285] on button "Encerrar conta" at bounding box center [367, 286] width 207 height 21
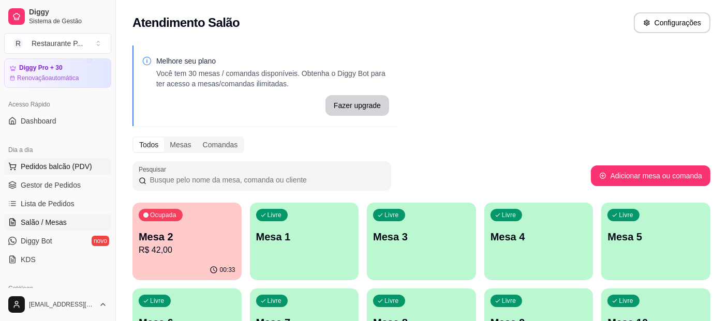
click at [69, 172] on button "Pedidos balcão (PDV)" at bounding box center [57, 166] width 107 height 17
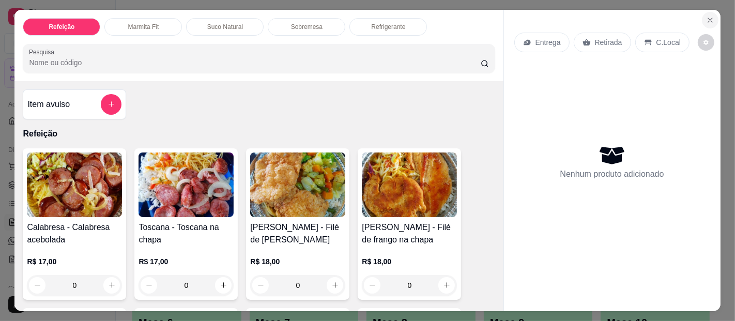
click at [706, 16] on icon "Close" at bounding box center [710, 20] width 8 height 8
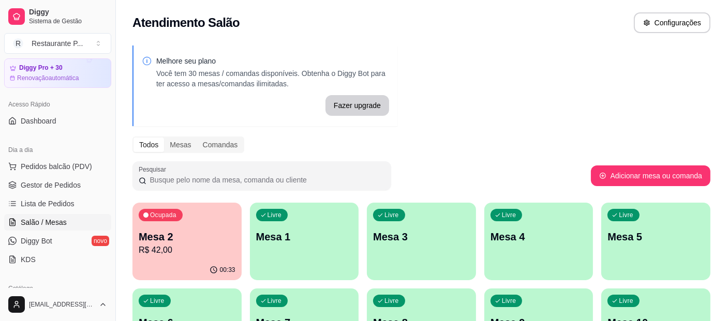
click at [184, 245] on p "R$ 42,00" at bounding box center [187, 250] width 97 height 12
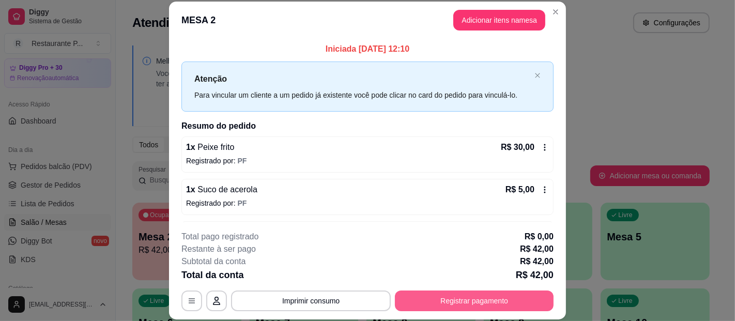
click at [518, 293] on button "Registrar pagamento" at bounding box center [474, 301] width 159 height 21
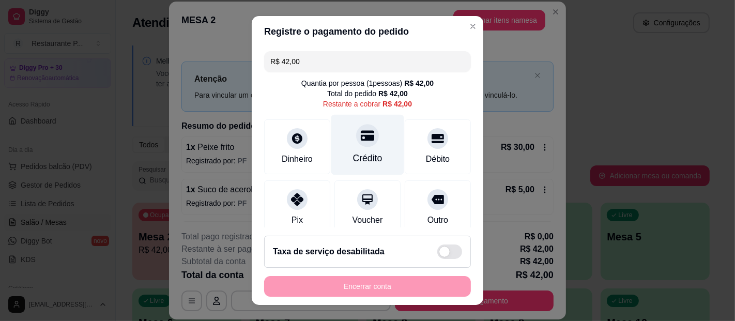
click at [357, 142] on div at bounding box center [367, 135] width 23 height 23
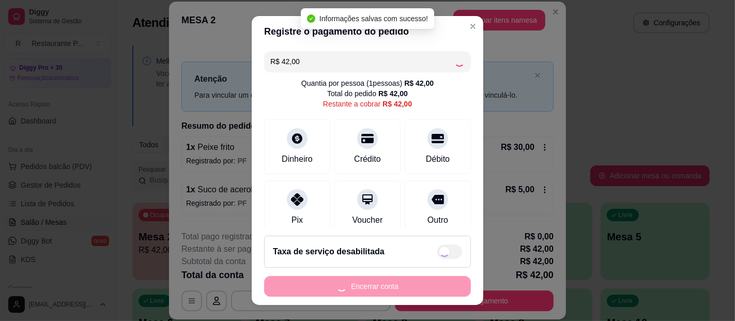
type input "R$ 0,00"
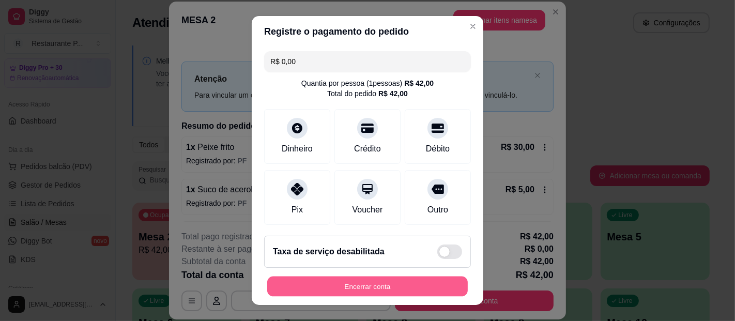
click at [417, 277] on button "Encerrar conta" at bounding box center [367, 287] width 201 height 20
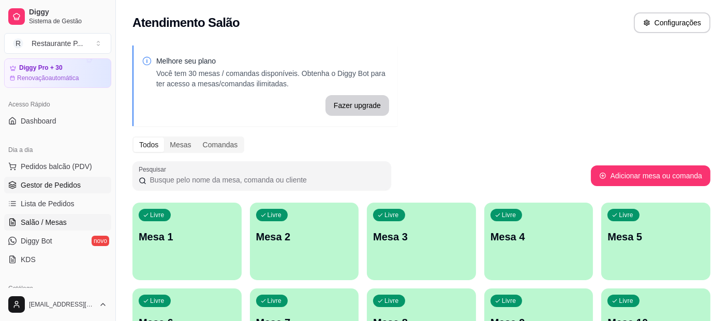
click at [47, 177] on link "Gestor de Pedidos" at bounding box center [57, 185] width 107 height 17
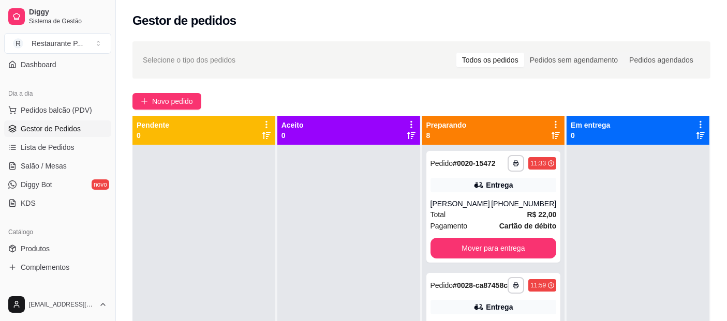
scroll to position [57, 0]
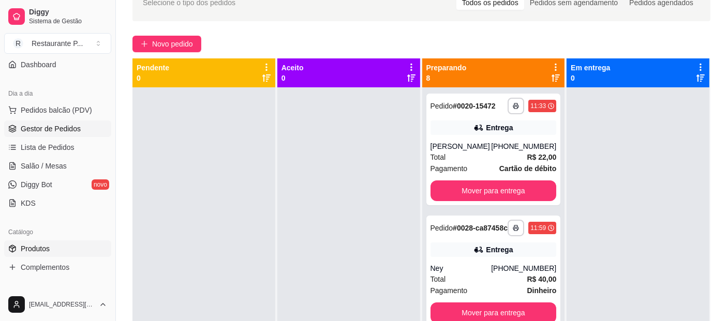
click at [43, 244] on span "Produtos" at bounding box center [35, 249] width 29 height 10
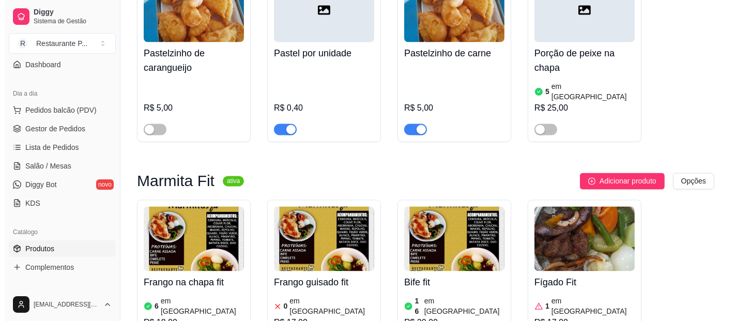
scroll to position [2000, 0]
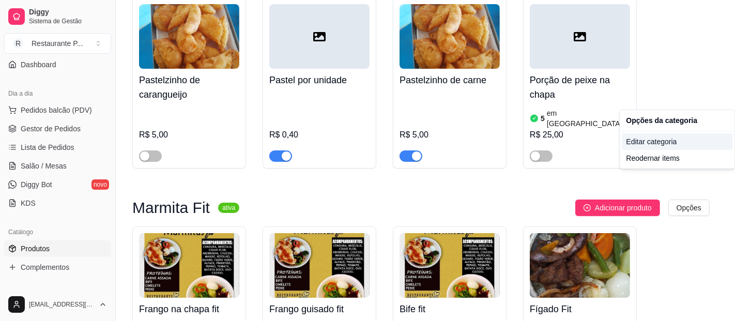
click at [659, 142] on div "Editar categoria" at bounding box center [678, 141] width 111 height 17
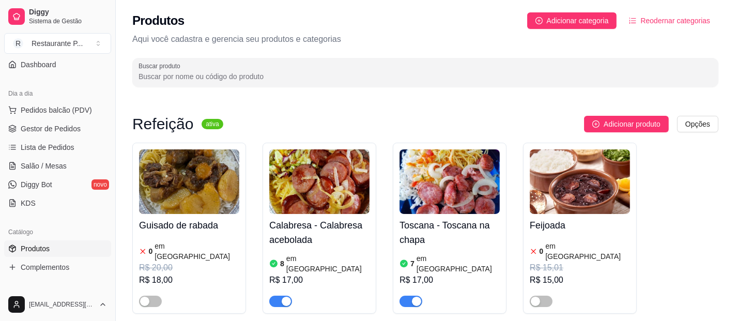
scroll to position [1938, 0]
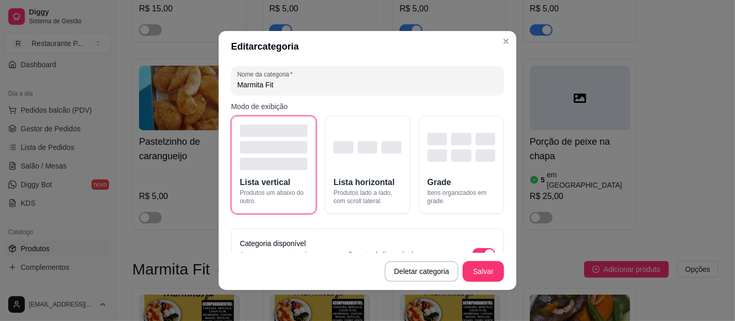
click at [478, 247] on div "Categoria disponível Ao pausar a categoria a mesma não estará disponível no cat…" at bounding box center [367, 253] width 255 height 33
click at [478, 249] on button "button" at bounding box center [484, 253] width 23 height 11
click at [486, 271] on button "Salvar" at bounding box center [483, 271] width 41 height 21
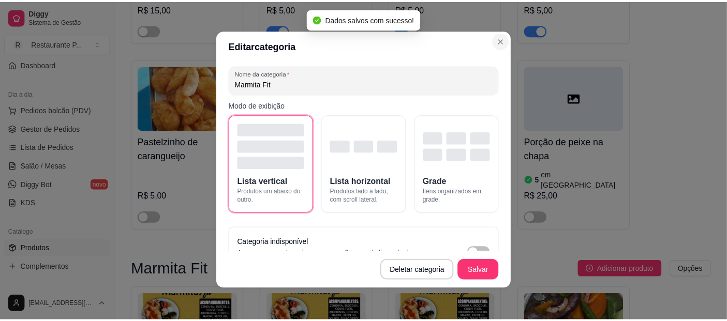
scroll to position [2, 0]
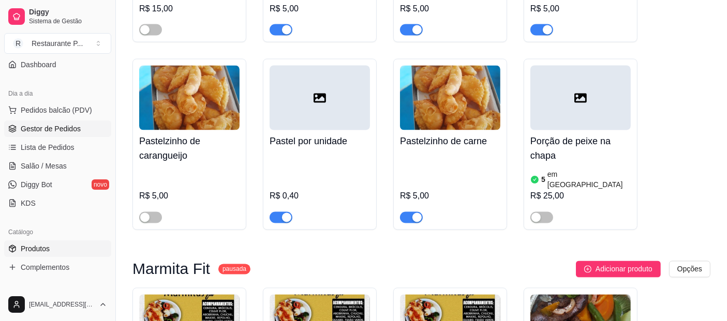
click at [52, 126] on span "Gestor de Pedidos" at bounding box center [51, 129] width 60 height 10
